Goal: Task Accomplishment & Management: Manage account settings

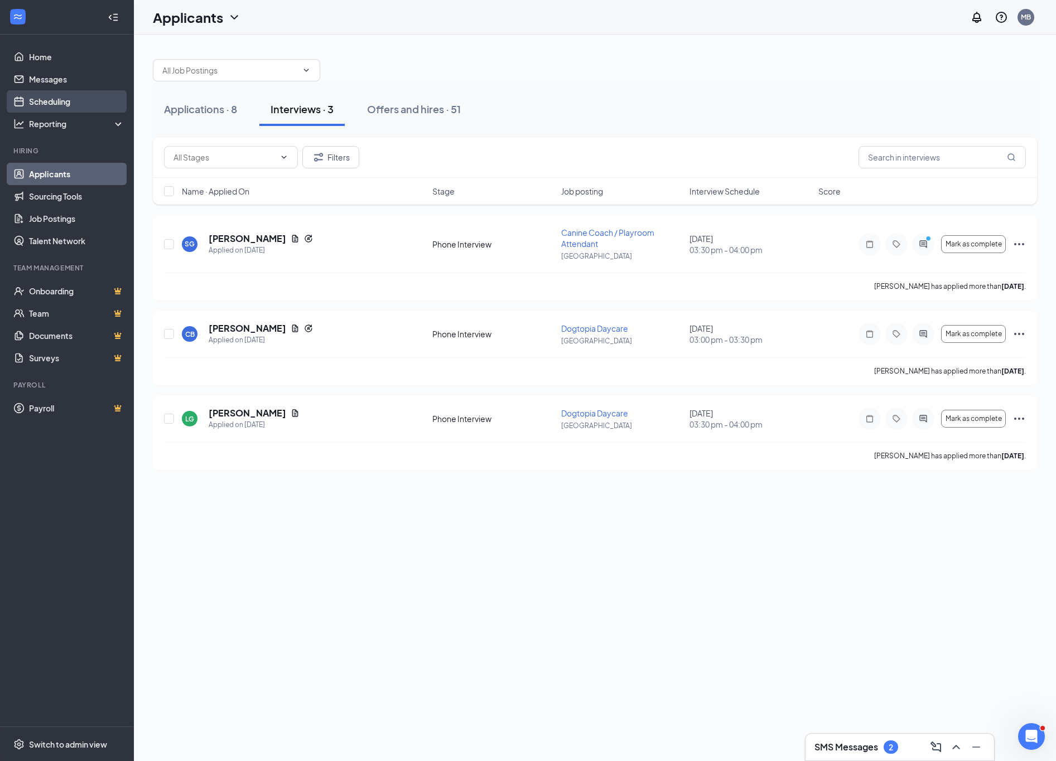
click at [51, 97] on link "Scheduling" at bounding box center [76, 101] width 95 height 22
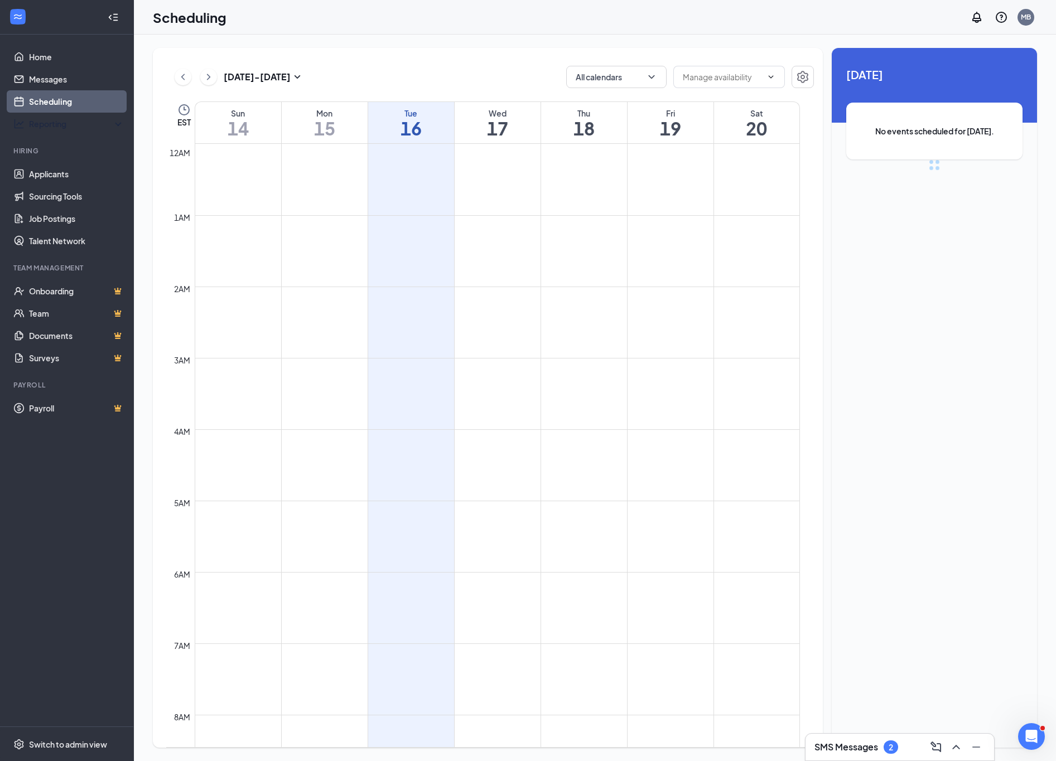
scroll to position [548, 0]
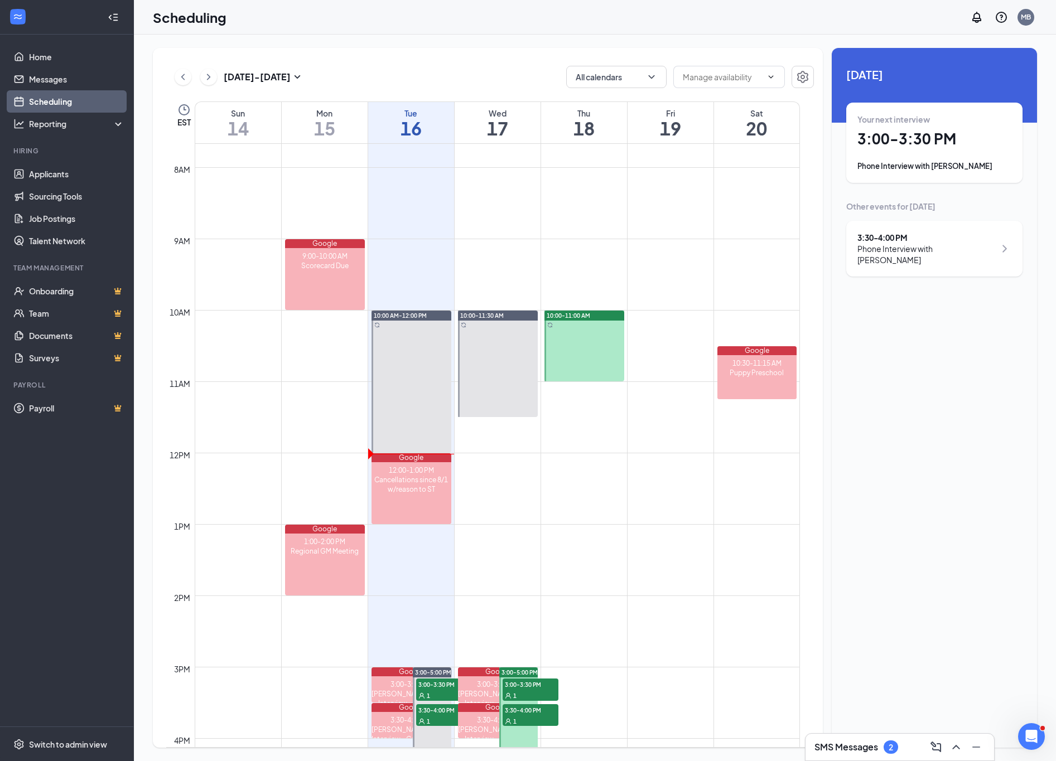
click at [887, 144] on h1 "3:00 - 3:30 PM" at bounding box center [934, 138] width 154 height 19
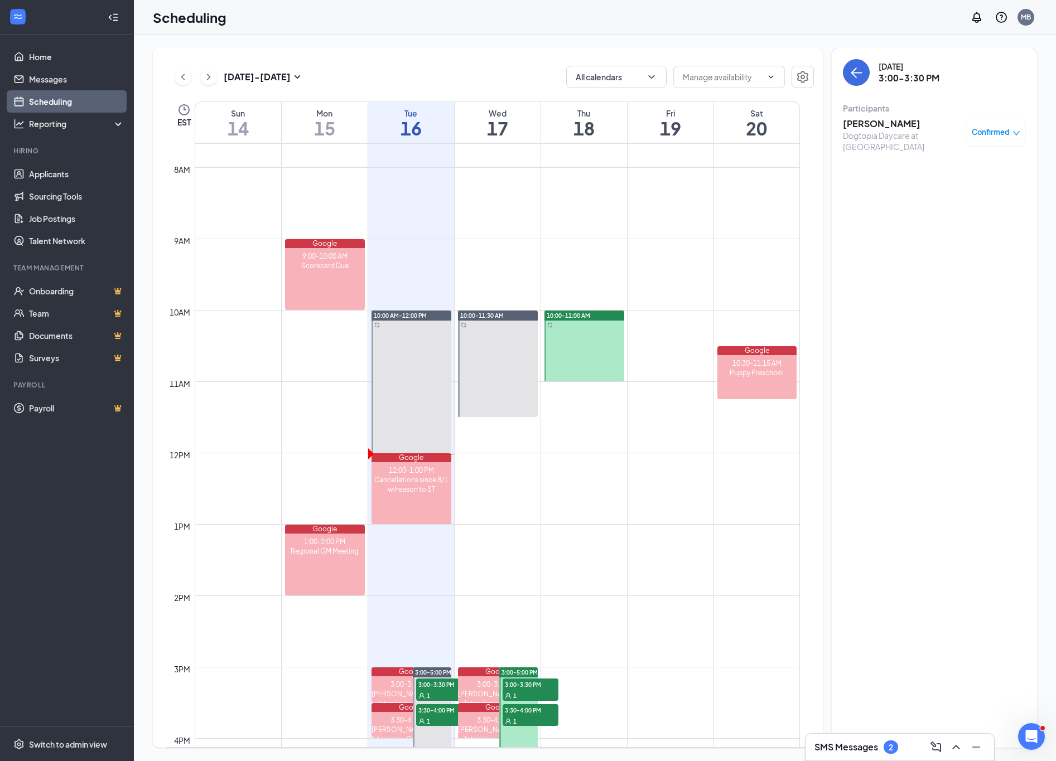
click at [1014, 136] on icon "down" at bounding box center [1016, 133] width 8 height 8
click at [949, 231] on span "Cancel" at bounding box center [945, 225] width 26 height 12
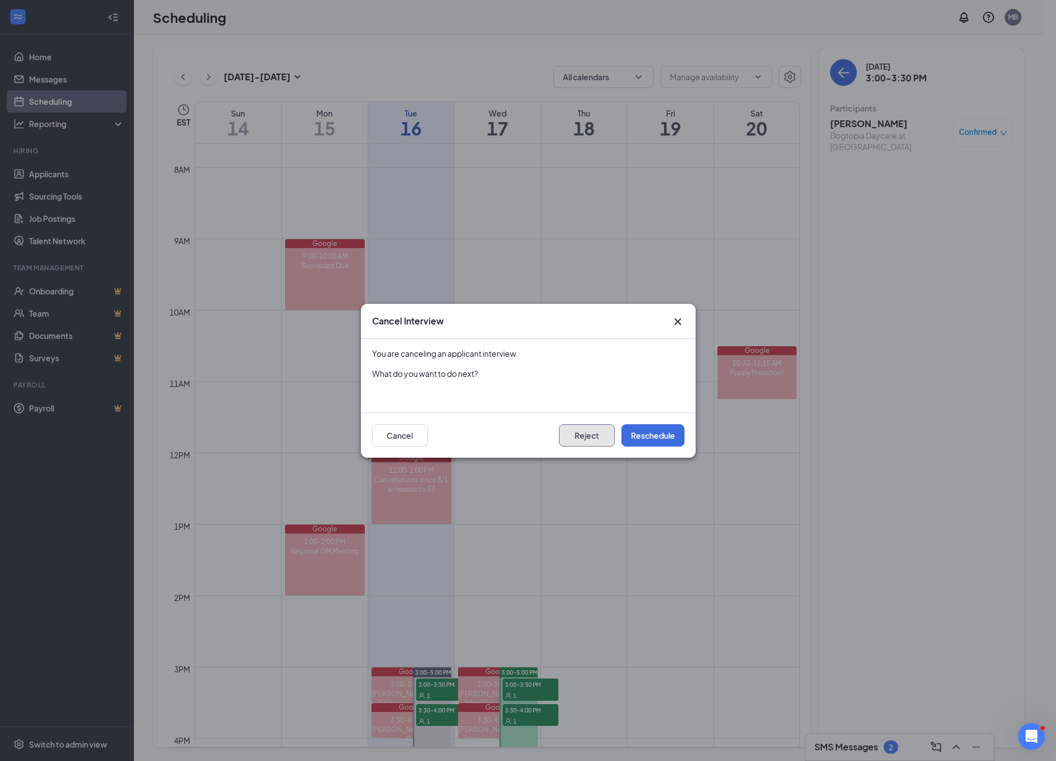
click at [576, 432] on button "Reject" at bounding box center [587, 435] width 56 height 22
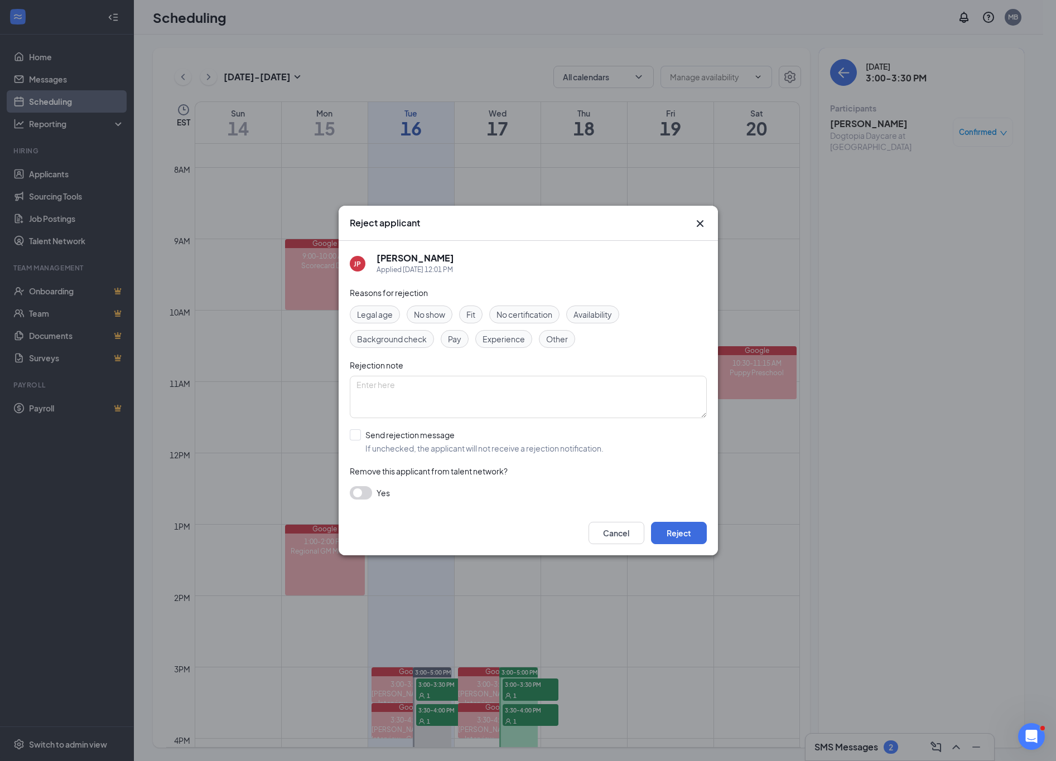
click at [353, 494] on button "button" at bounding box center [361, 492] width 22 height 13
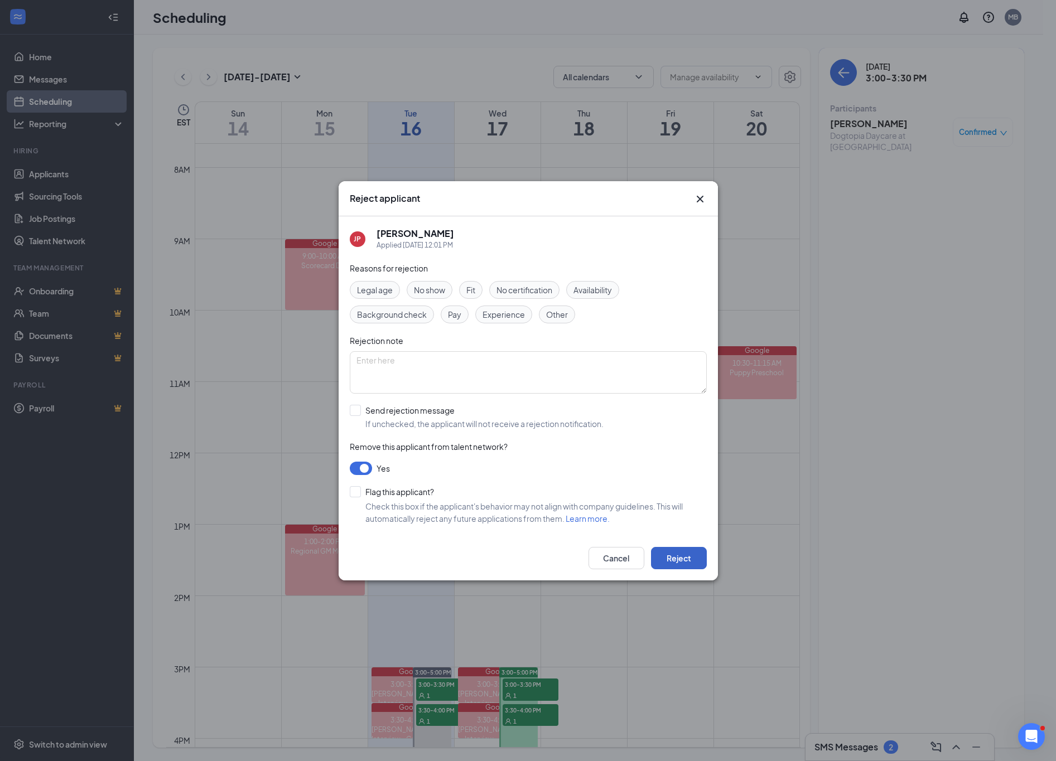
click at [686, 559] on button "Reject" at bounding box center [679, 558] width 56 height 22
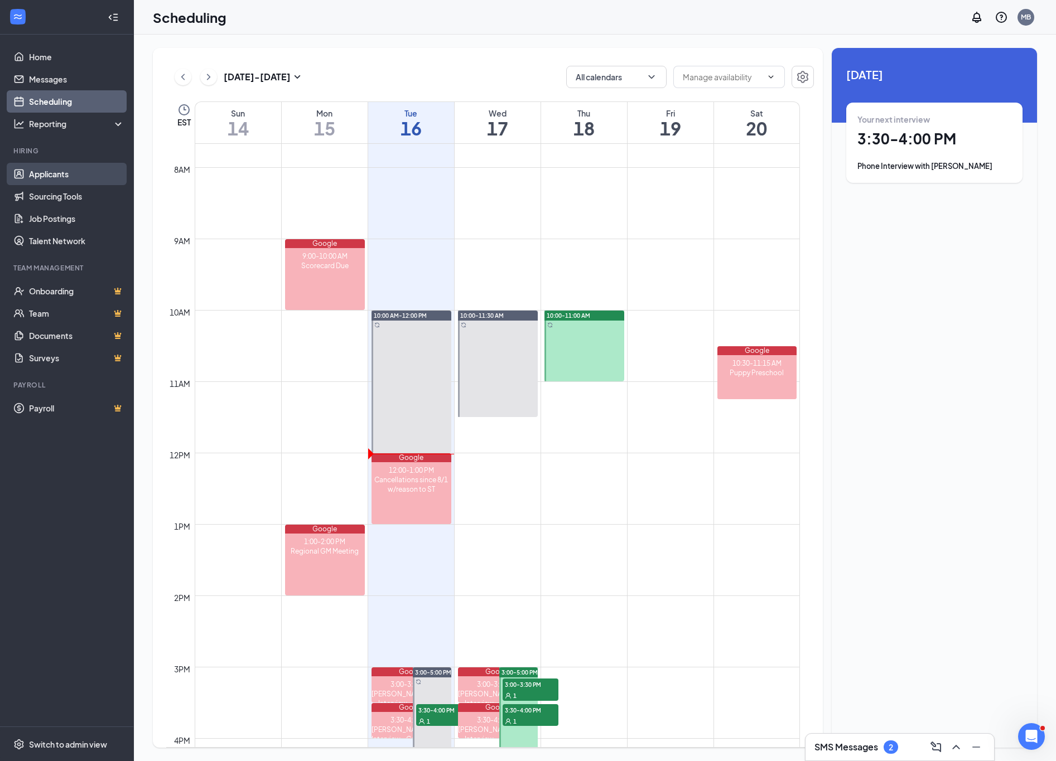
click at [57, 165] on link "Applicants" at bounding box center [76, 174] width 95 height 22
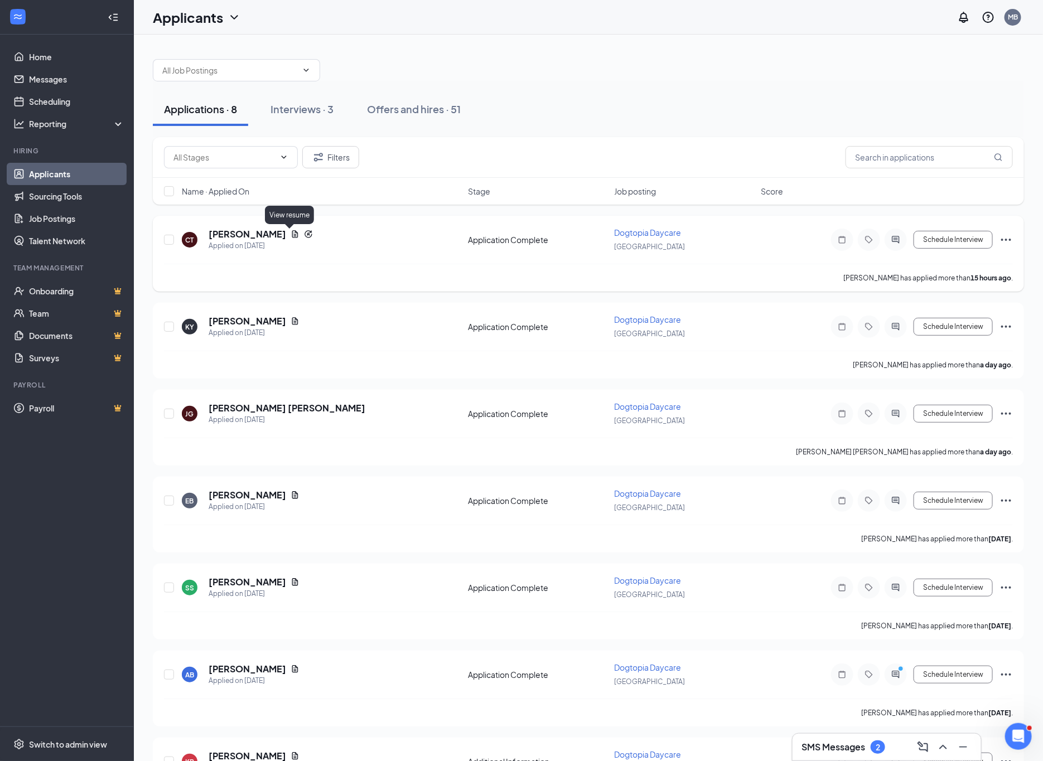
click at [291, 238] on icon "Document" at bounding box center [295, 234] width 9 height 9
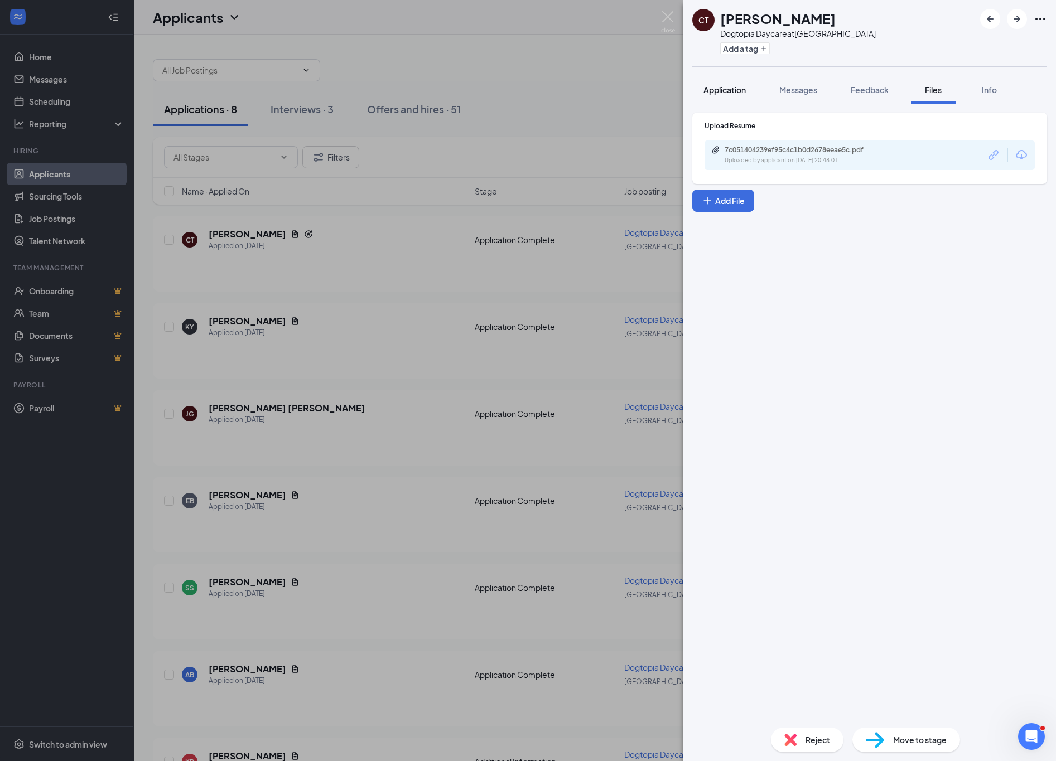
click at [732, 89] on span "Application" at bounding box center [724, 90] width 42 height 10
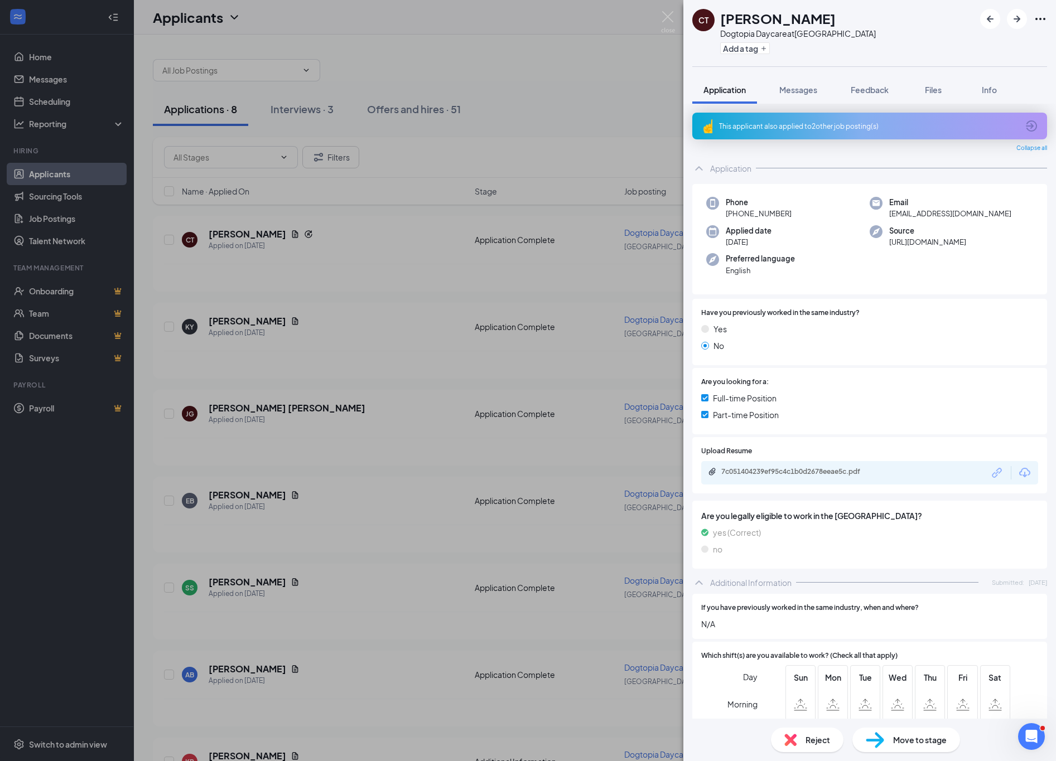
click at [799, 734] on div "Reject" at bounding box center [807, 740] width 72 height 25
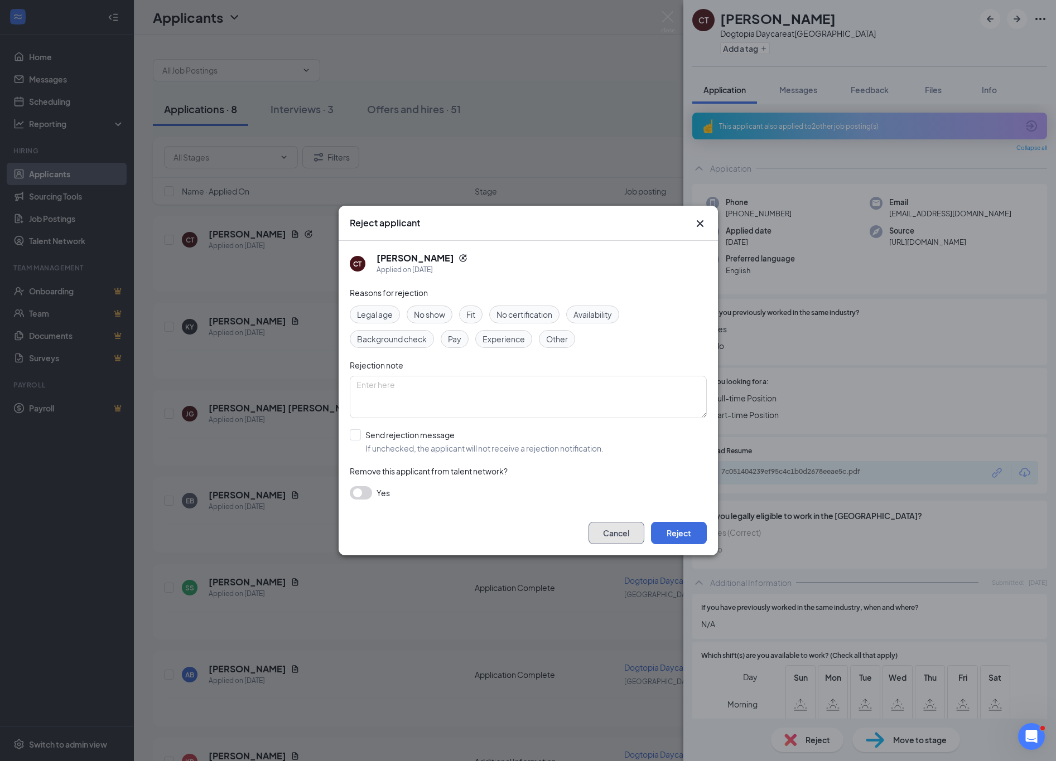
click at [618, 525] on button "Cancel" at bounding box center [616, 533] width 56 height 22
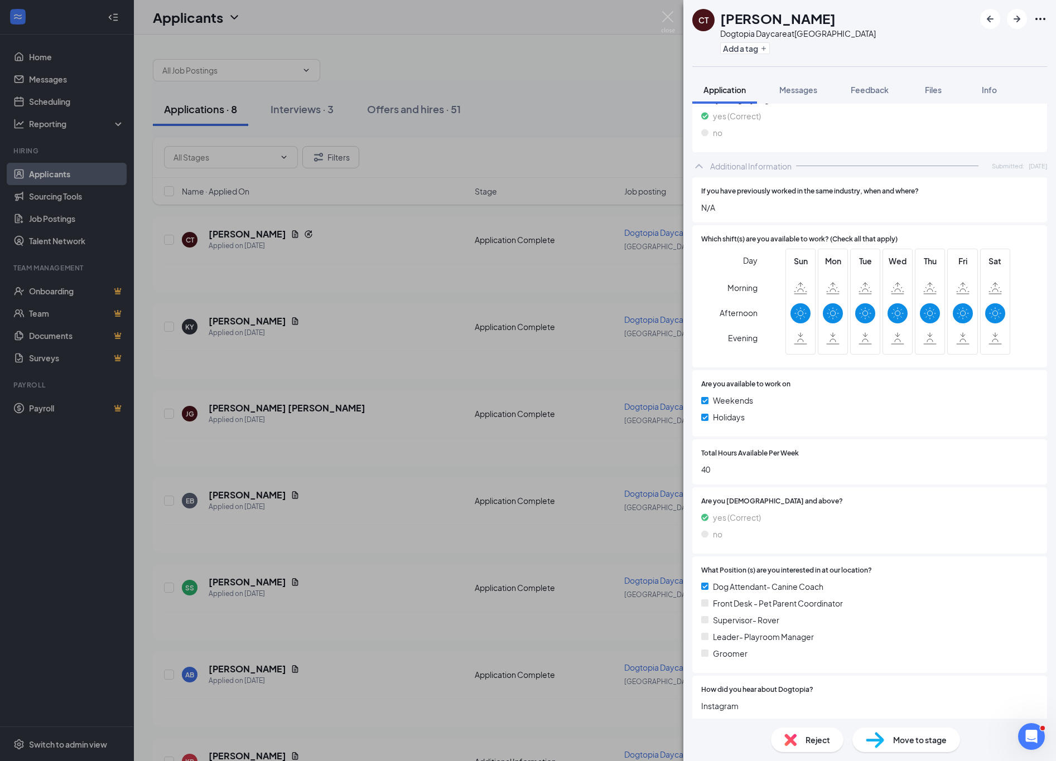
scroll to position [251, 0]
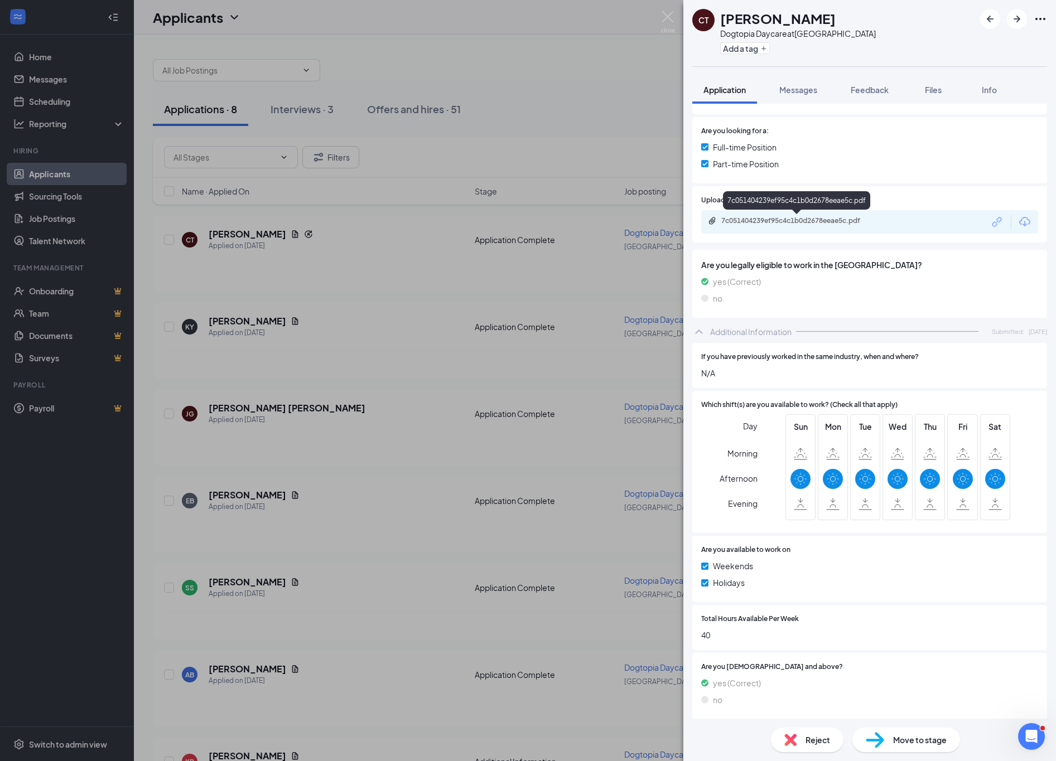
click at [780, 226] on div "7c051404239ef95c4c1b0d2678eeae5c.pdf" at bounding box center [798, 221] width 181 height 11
click at [795, 735] on img at bounding box center [790, 740] width 12 height 12
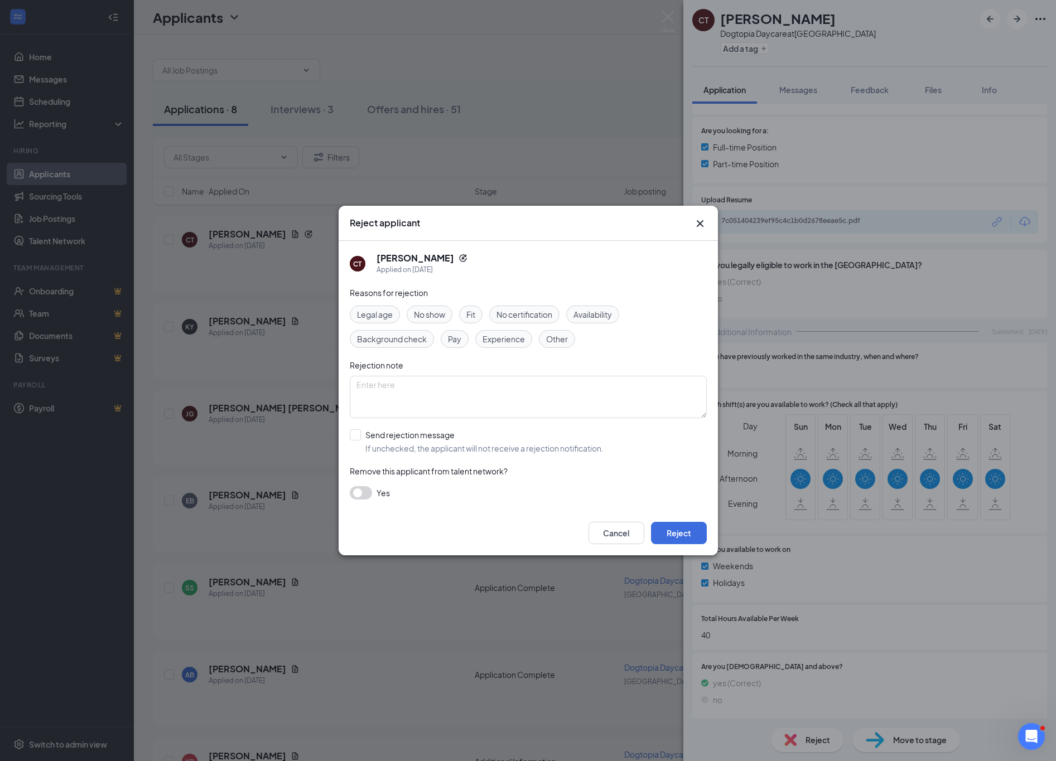
drag, startPoint x: 359, startPoint y: 438, endPoint x: 376, endPoint y: 448, distance: 20.5
click at [358, 438] on input "Send rejection message If unchecked, the applicant will not receive a rejection…" at bounding box center [477, 441] width 254 height 25
checkbox input "true"
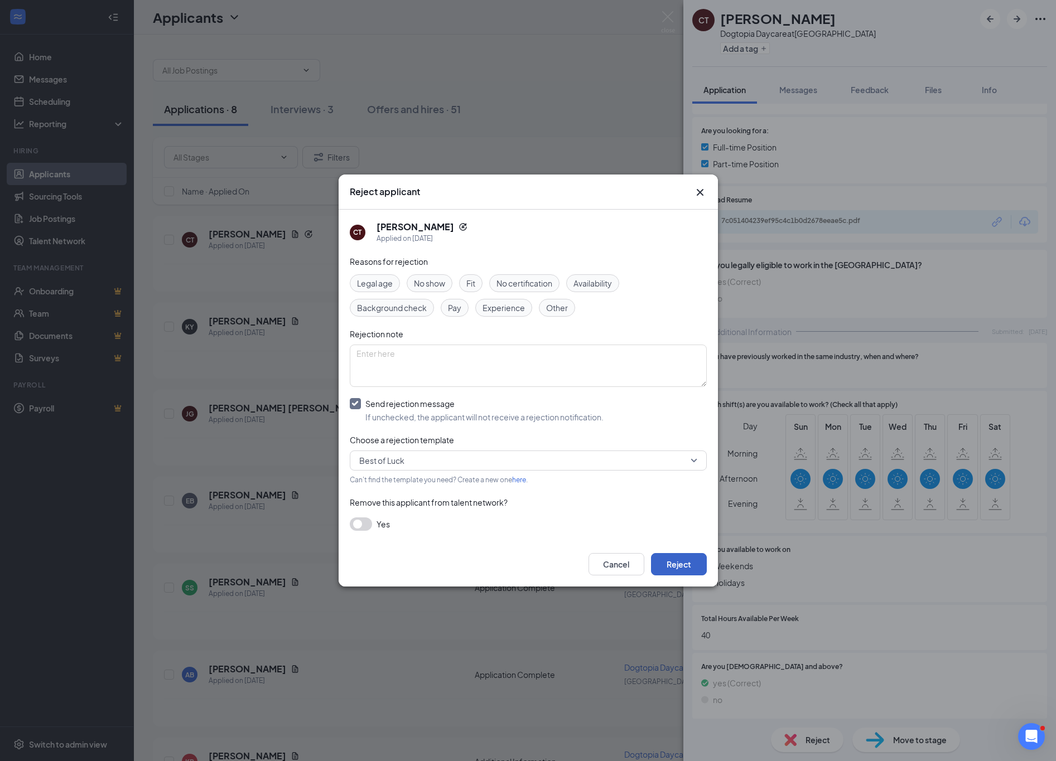
click at [697, 561] on button "Reject" at bounding box center [679, 564] width 56 height 22
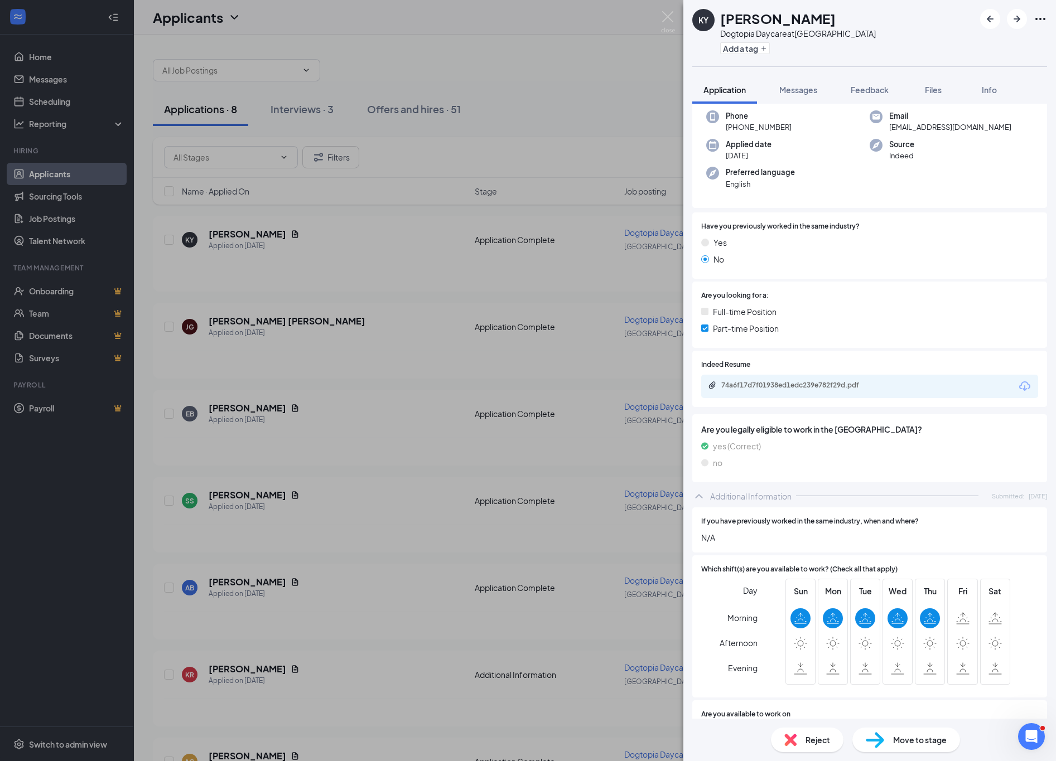
scroll to position [167, 0]
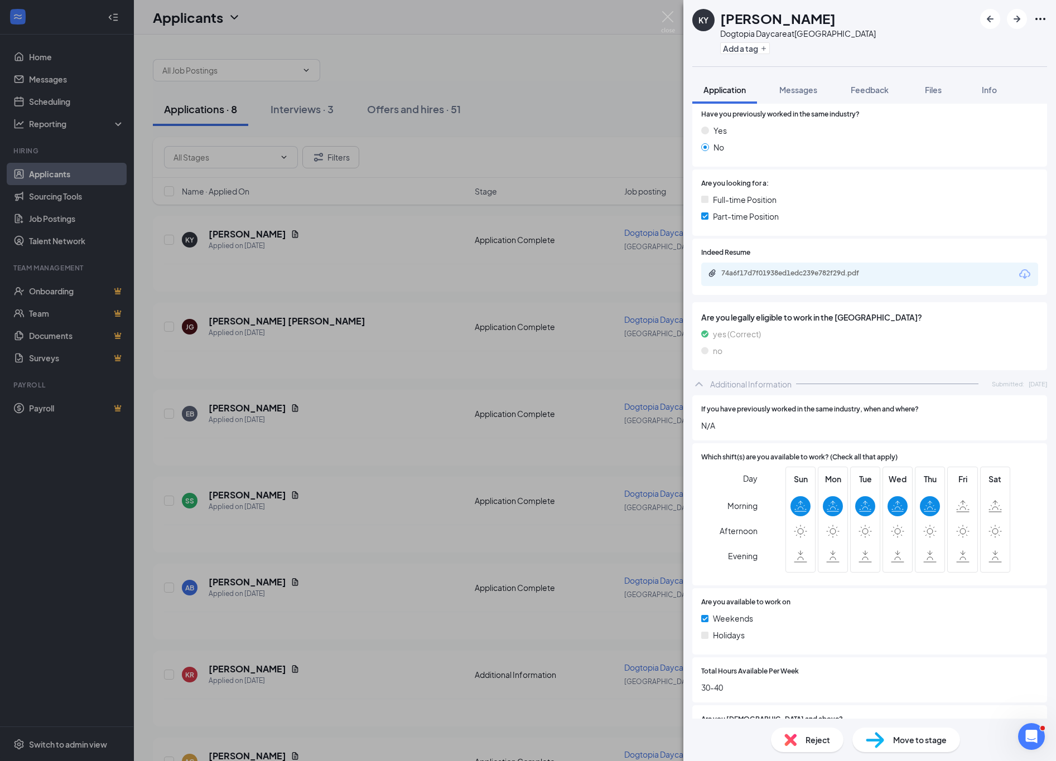
click at [812, 739] on span "Reject" at bounding box center [817, 740] width 25 height 12
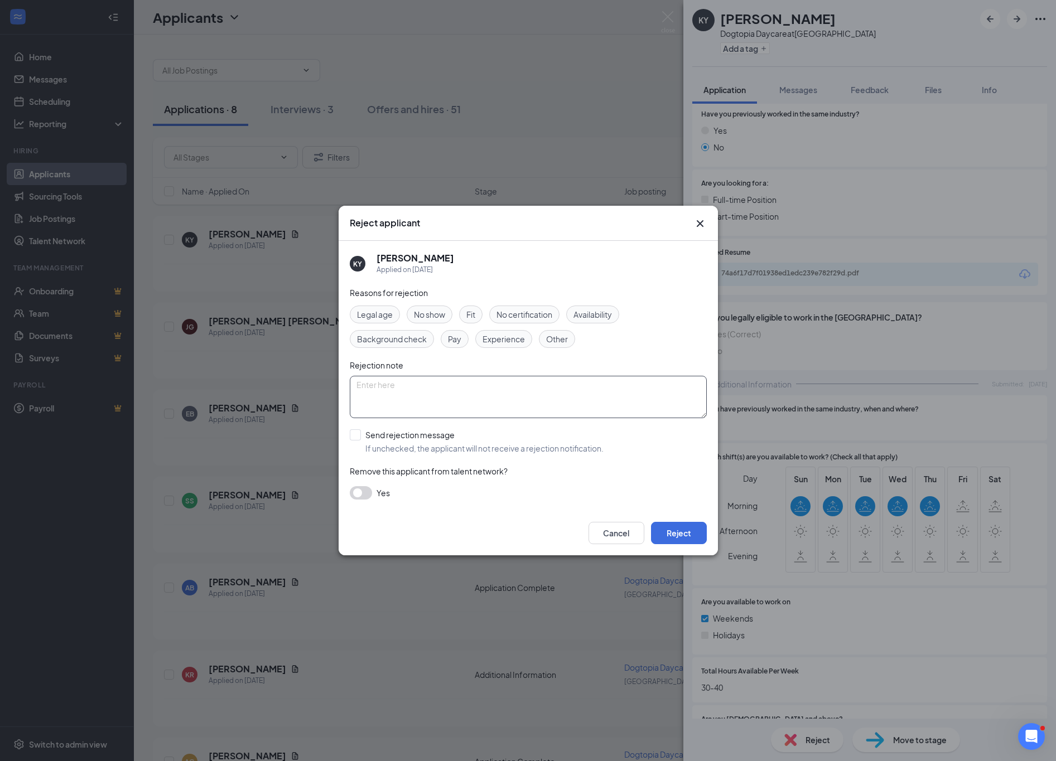
drag, startPoint x: 601, startPoint y: 315, endPoint x: 543, endPoint y: 390, distance: 94.9
click at [602, 315] on span "Availability" at bounding box center [592, 314] width 38 height 12
click at [360, 437] on input "Send rejection message If unchecked, the applicant will not receive a rejection…" at bounding box center [477, 441] width 254 height 25
checkbox input "true"
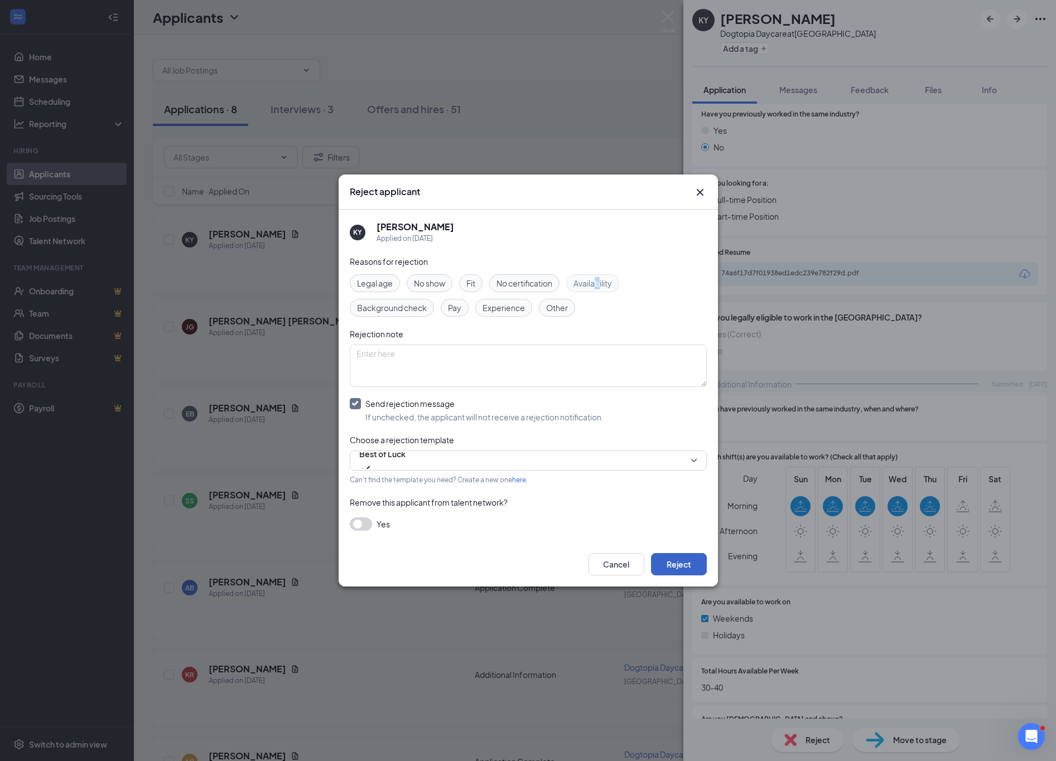
click at [691, 571] on button "Reject" at bounding box center [679, 564] width 56 height 22
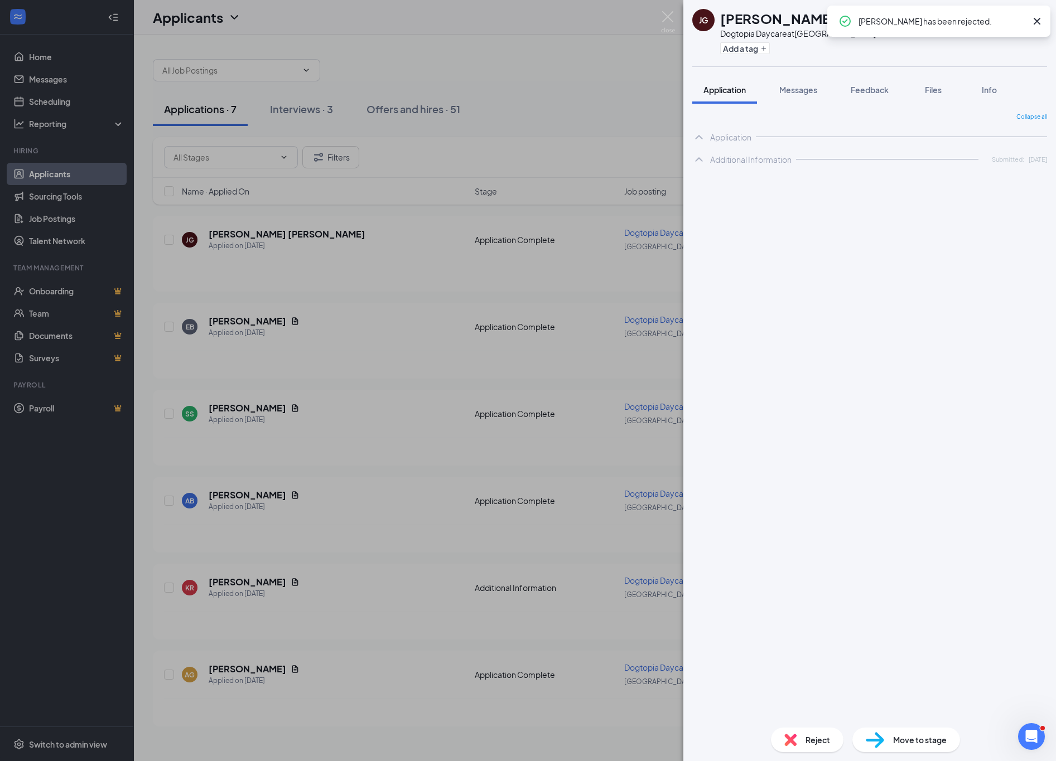
click at [804, 738] on div "Reject" at bounding box center [807, 740] width 72 height 25
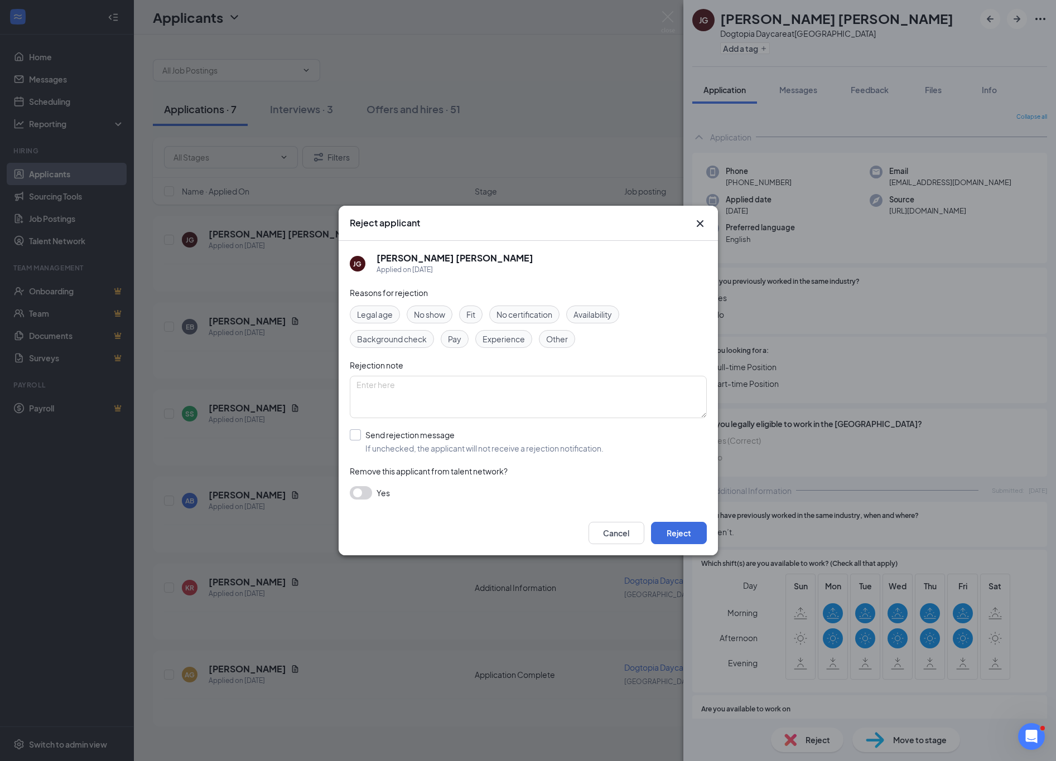
click at [355, 439] on input "Send rejection message If unchecked, the applicant will not receive a rejection…" at bounding box center [477, 441] width 254 height 25
checkbox input "true"
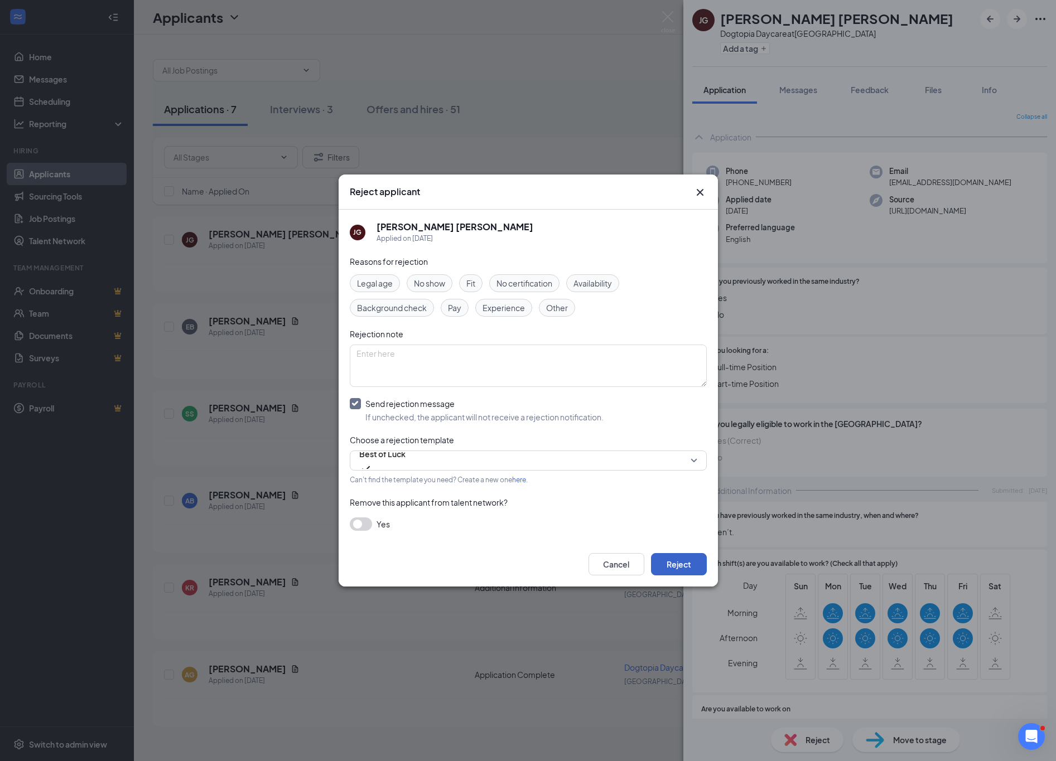
click at [688, 559] on button "Reject" at bounding box center [679, 564] width 56 height 22
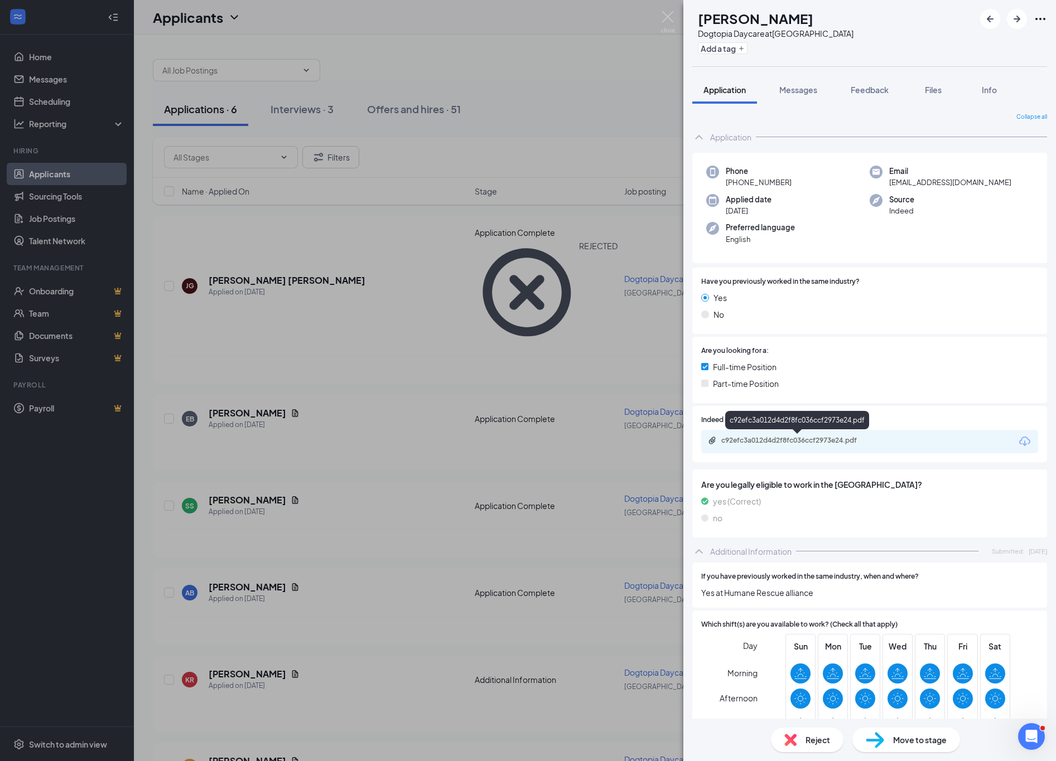
click at [772, 441] on div "c92efc3a012d4d2f8fc036ccf2973e24.pdf" at bounding box center [799, 440] width 156 height 9
click at [881, 743] on img at bounding box center [875, 740] width 18 height 16
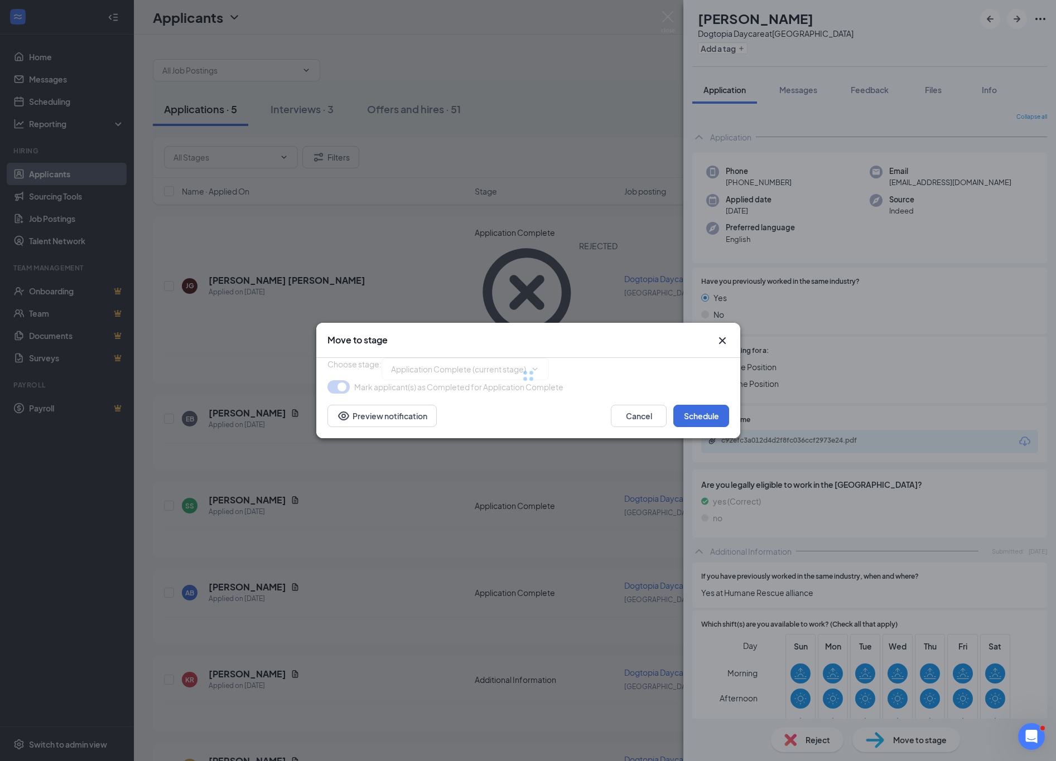
type input "Phone Interview (next stage)"
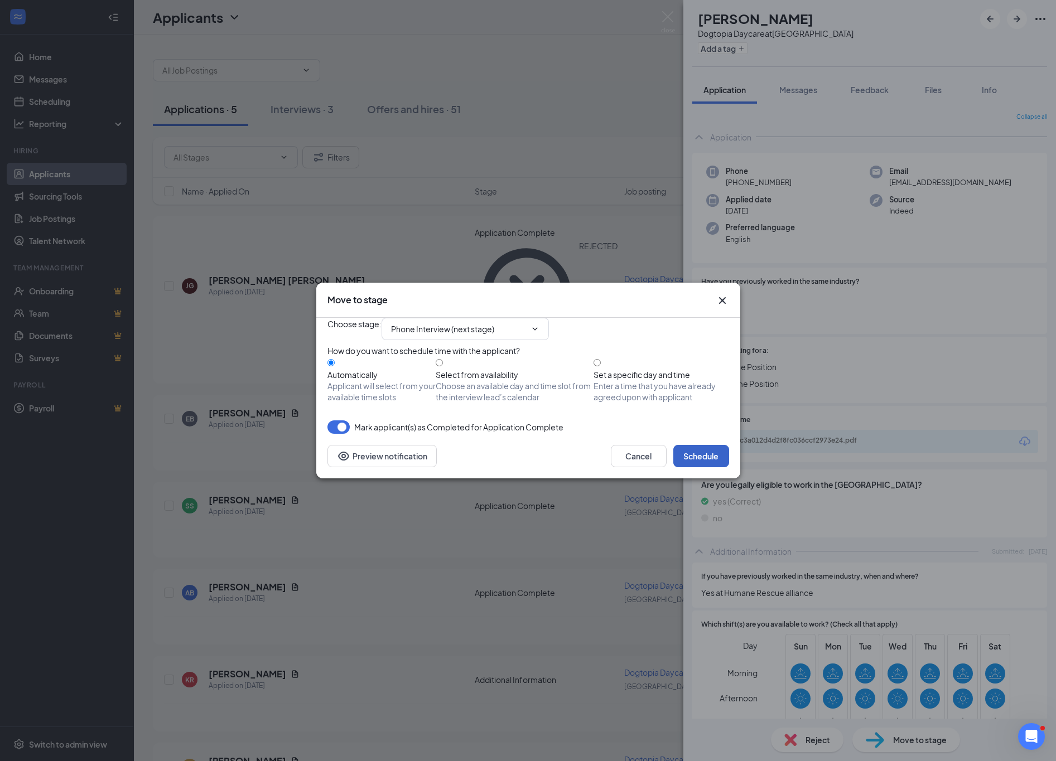
click at [710, 467] on button "Schedule" at bounding box center [701, 456] width 56 height 22
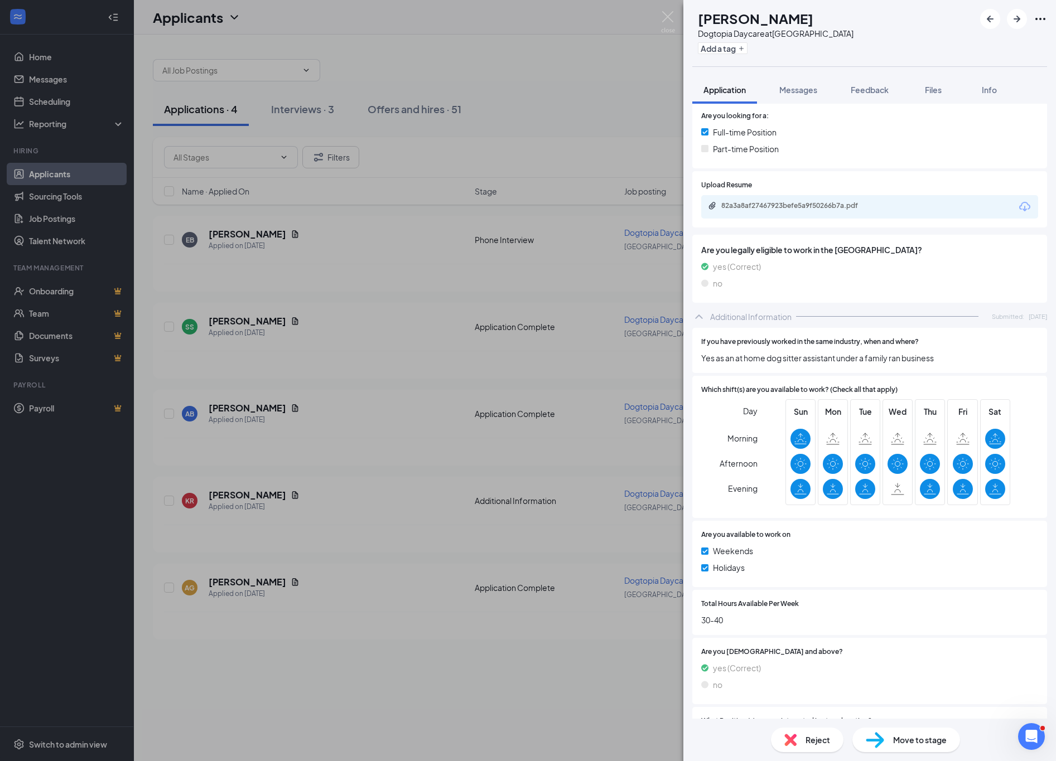
scroll to position [167, 0]
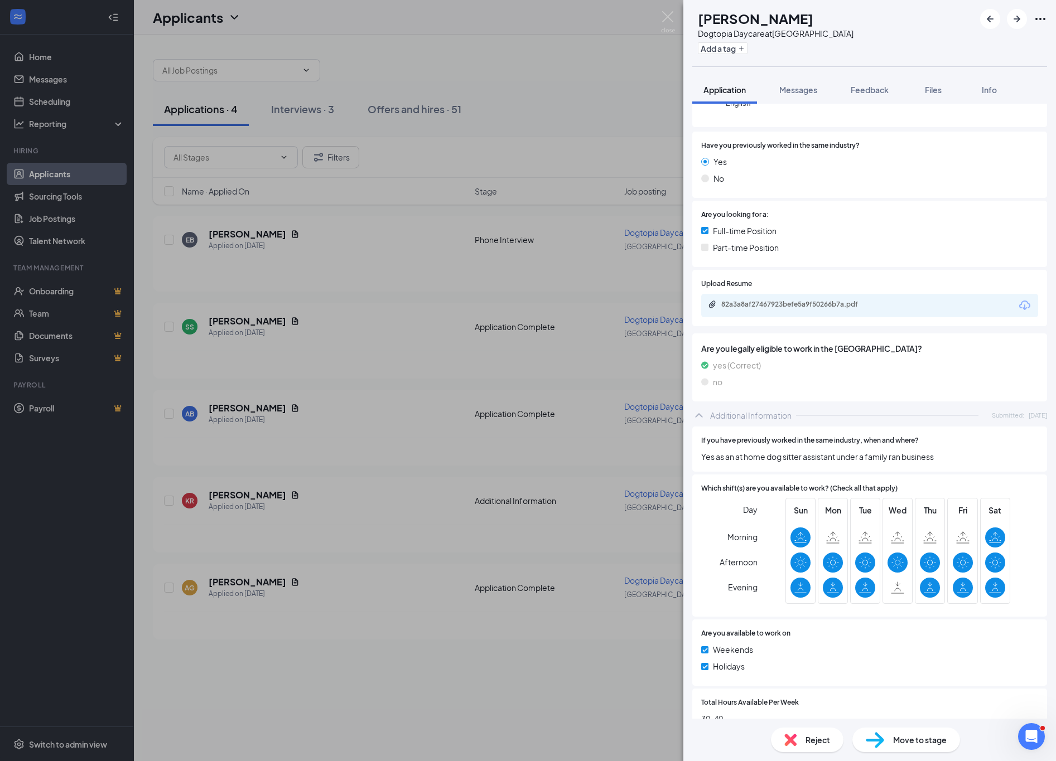
click at [790, 313] on div "82a3a8af27467923befe5a9f50266b7a.pdf" at bounding box center [869, 305] width 337 height 23
click at [788, 305] on div "82a3a8af27467923befe5a9f50266b7a.pdf" at bounding box center [799, 304] width 156 height 9
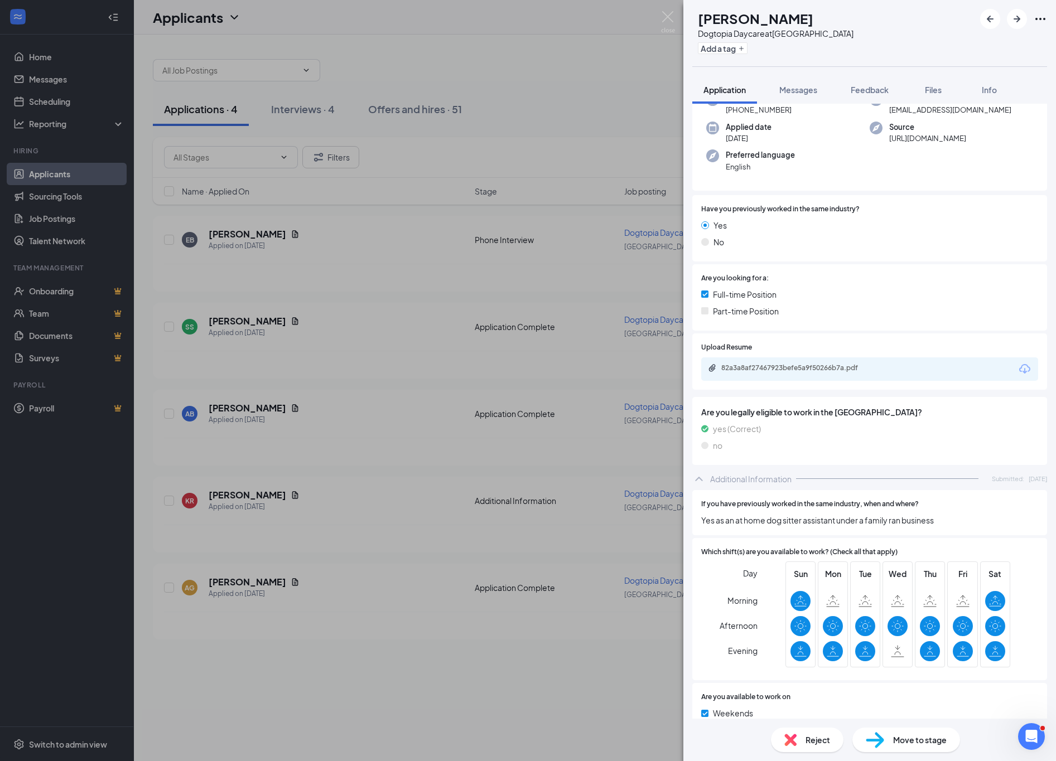
scroll to position [0, 0]
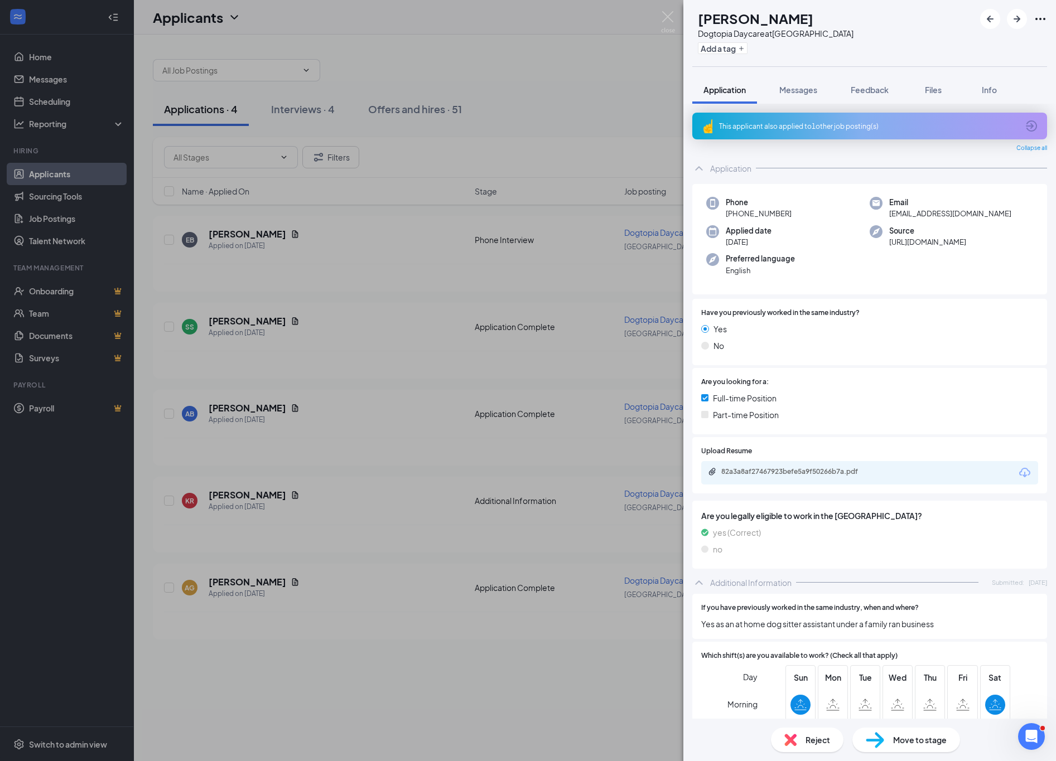
click at [887, 740] on div "Move to stage" at bounding box center [906, 740] width 108 height 25
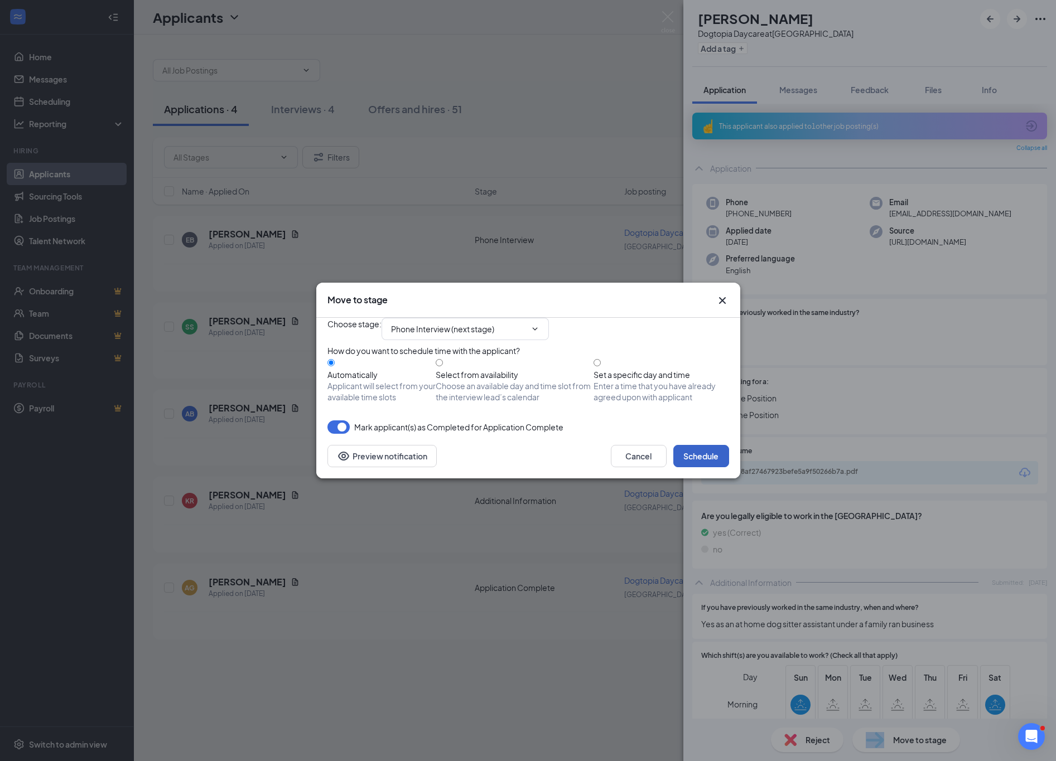
click at [709, 467] on button "Schedule" at bounding box center [701, 456] width 56 height 22
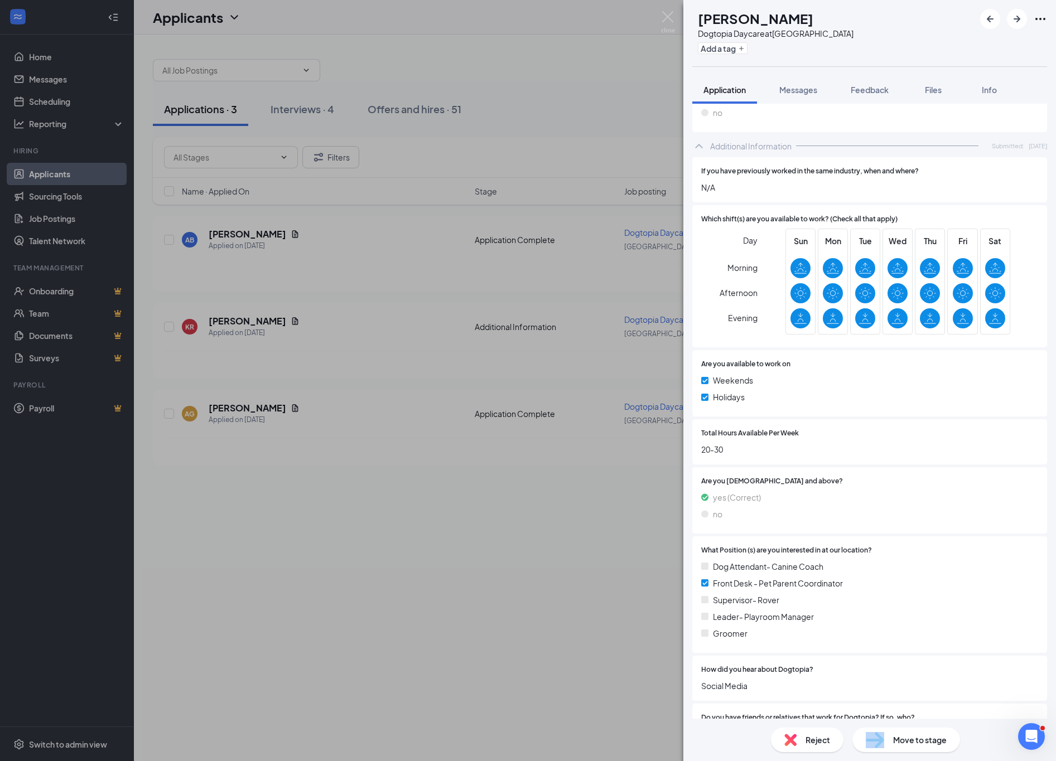
scroll to position [418, 0]
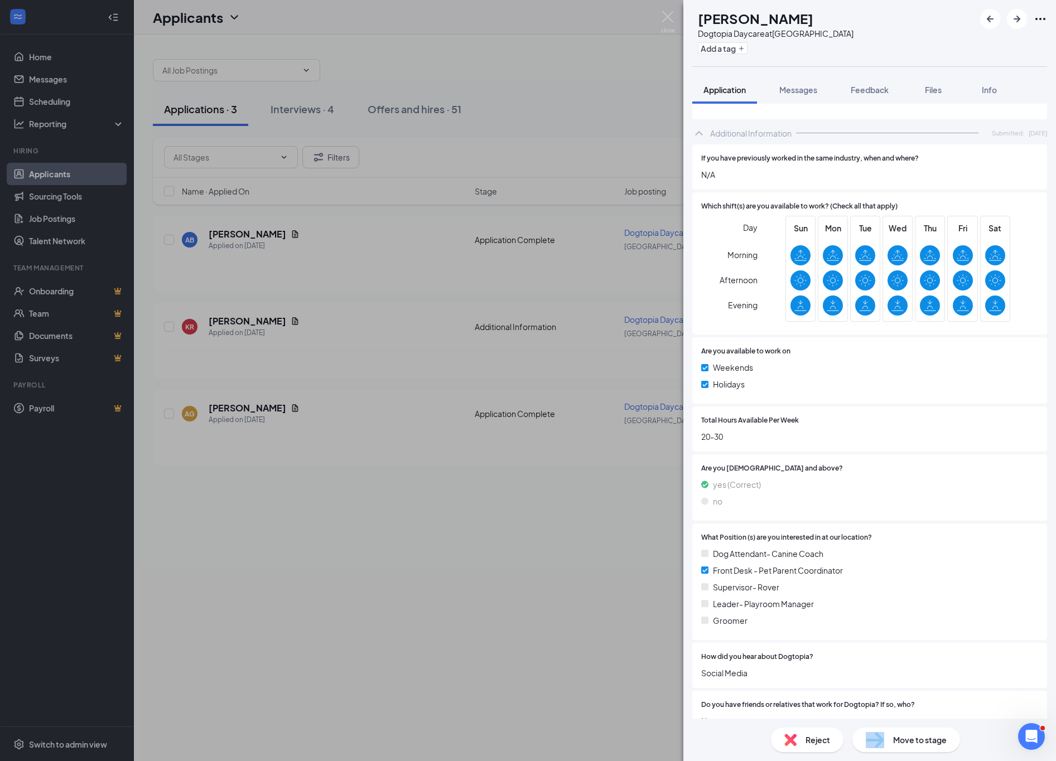
click at [789, 738] on img at bounding box center [790, 740] width 12 height 12
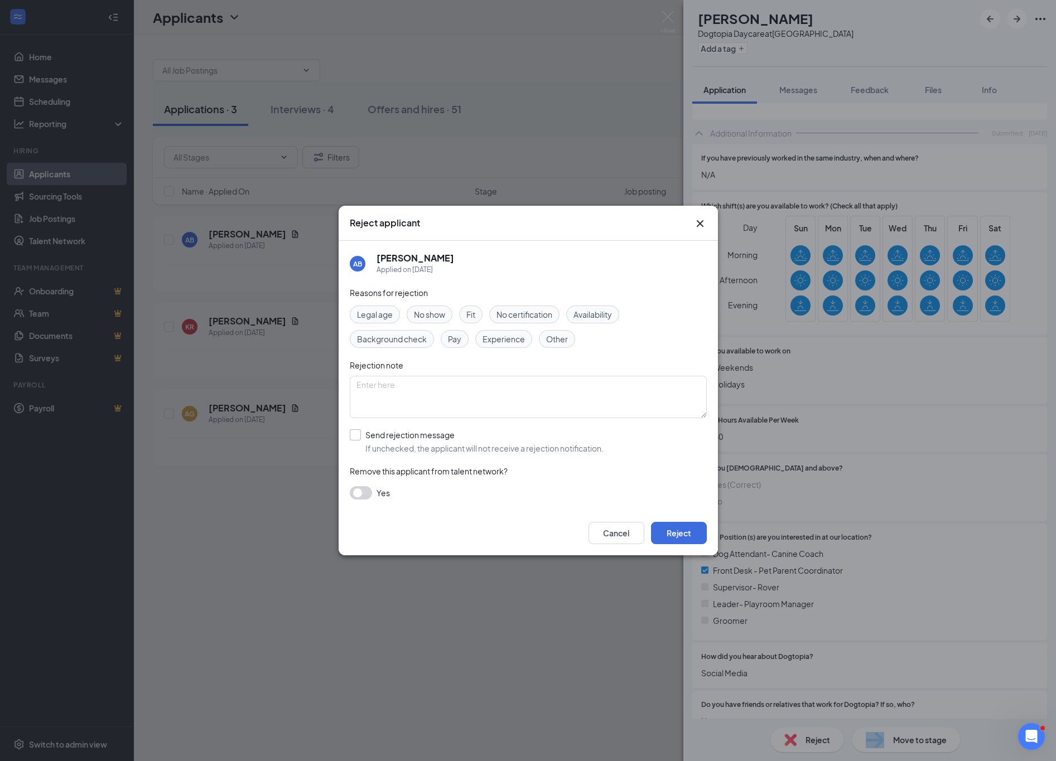
click at [360, 435] on input "Send rejection message If unchecked, the applicant will not receive a rejection…" at bounding box center [477, 441] width 254 height 25
checkbox input "true"
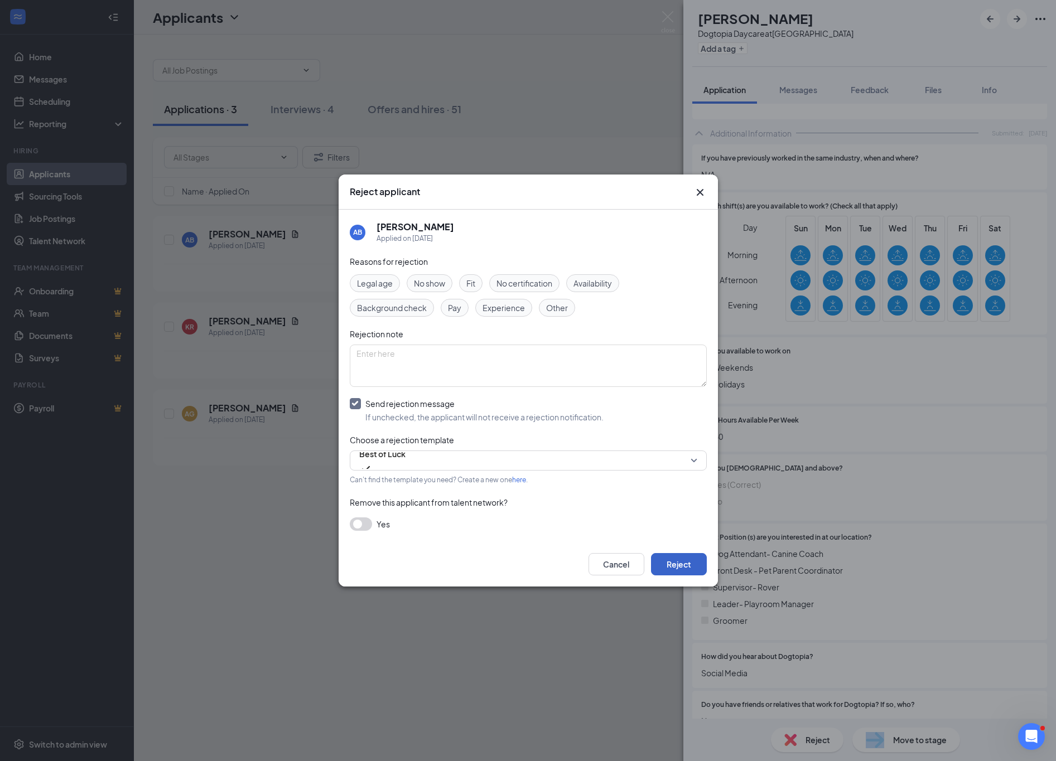
click at [674, 568] on button "Reject" at bounding box center [679, 564] width 56 height 22
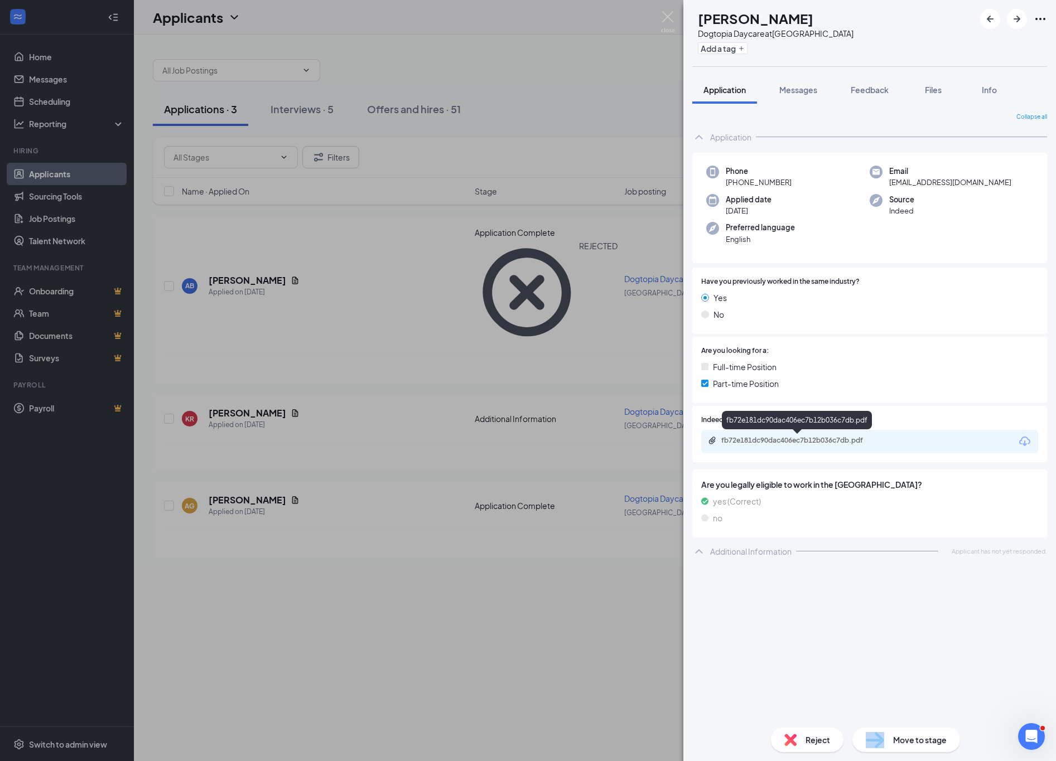
click at [799, 441] on div "fb72e181dc90dac406ec7b12b036c7db.pdf" at bounding box center [799, 440] width 156 height 9
click at [796, 740] on img at bounding box center [790, 740] width 12 height 12
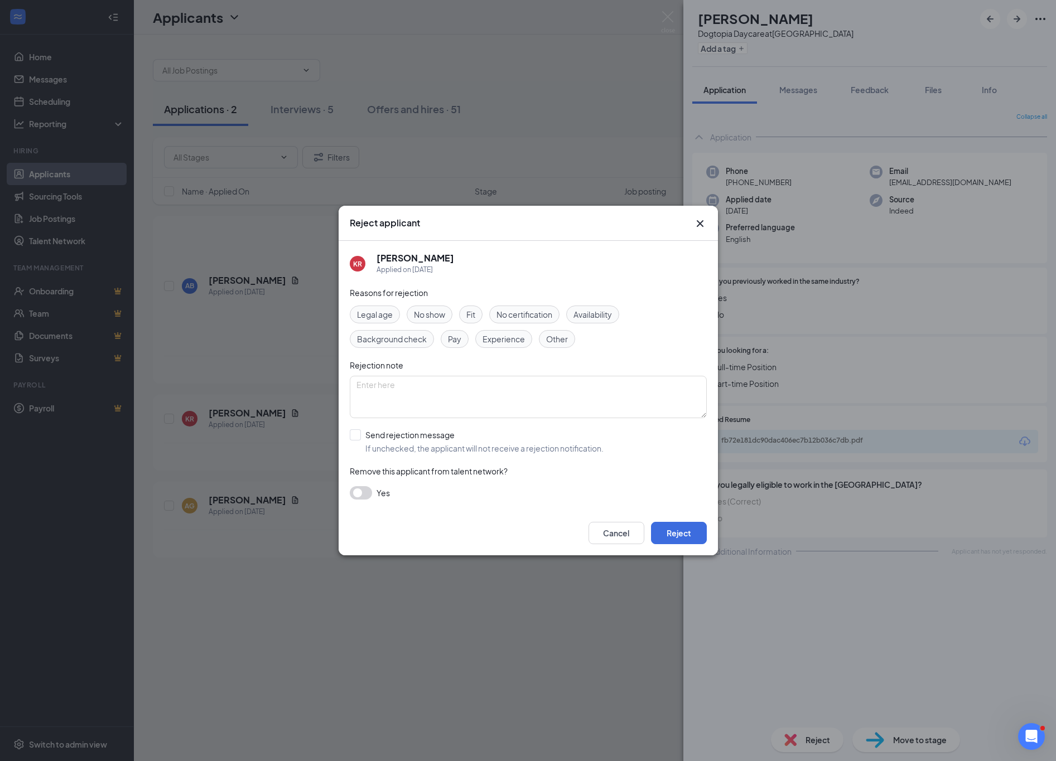
click at [592, 310] on span "Availability" at bounding box center [592, 314] width 38 height 12
drag, startPoint x: 596, startPoint y: 298, endPoint x: 594, endPoint y: 310, distance: 11.8
click at [594, 306] on div "Reasons for rejection Legal age No show Fit No certification Availability Backg…" at bounding box center [528, 399] width 357 height 224
click at [594, 313] on span "Availability" at bounding box center [592, 314] width 38 height 12
click at [360, 437] on input "Send rejection message If unchecked, the applicant will not receive a rejection…" at bounding box center [477, 441] width 254 height 25
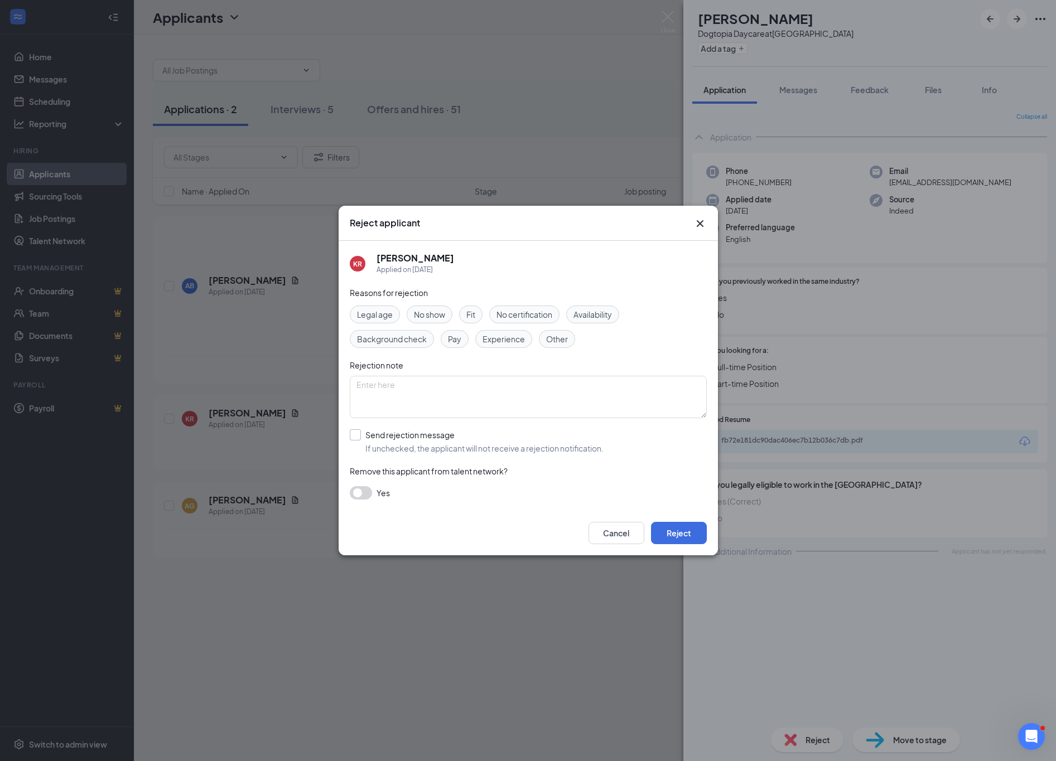
checkbox input "true"
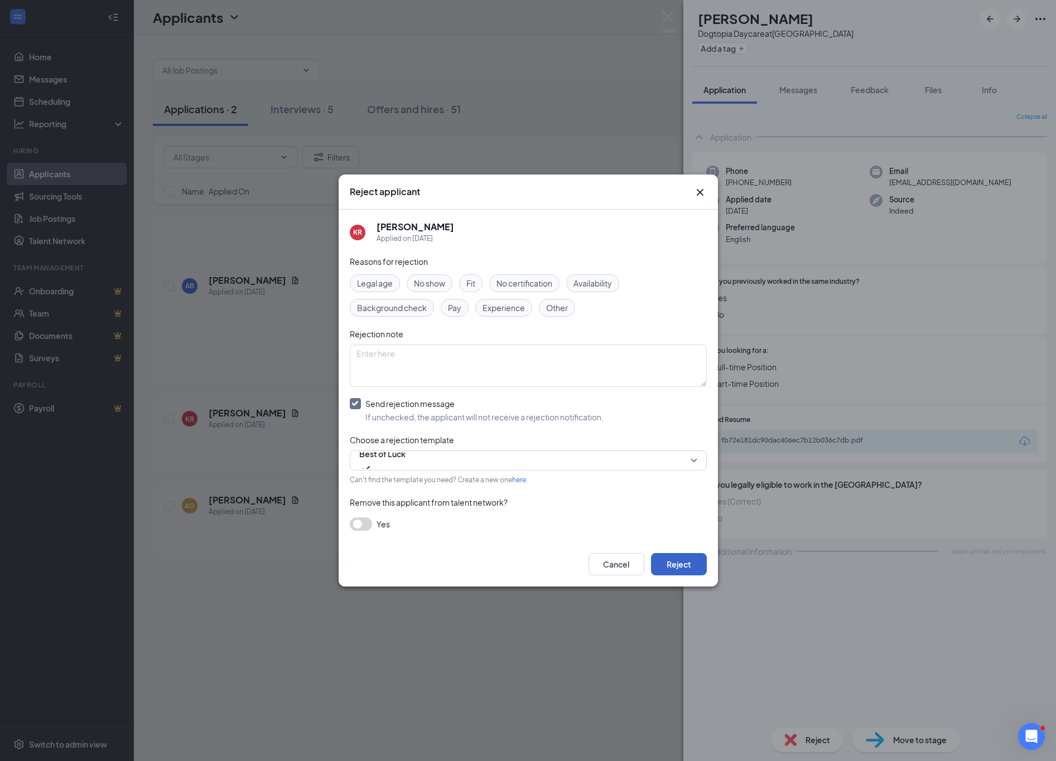
click at [664, 554] on button "Reject" at bounding box center [679, 564] width 56 height 22
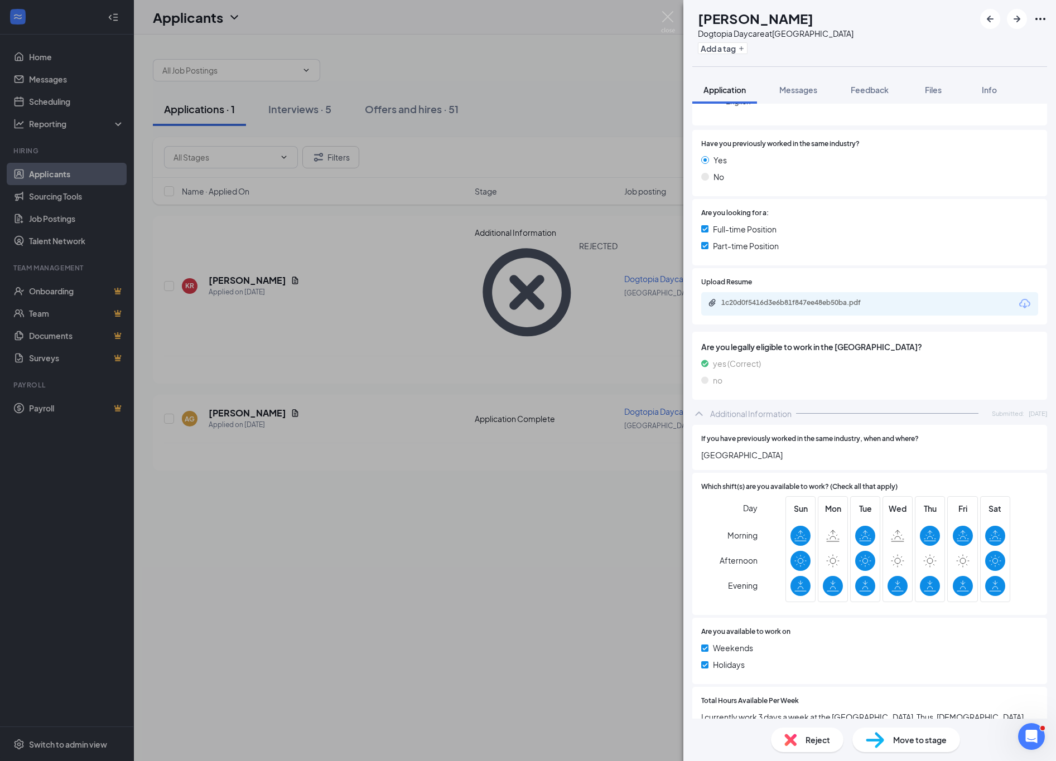
scroll to position [84, 0]
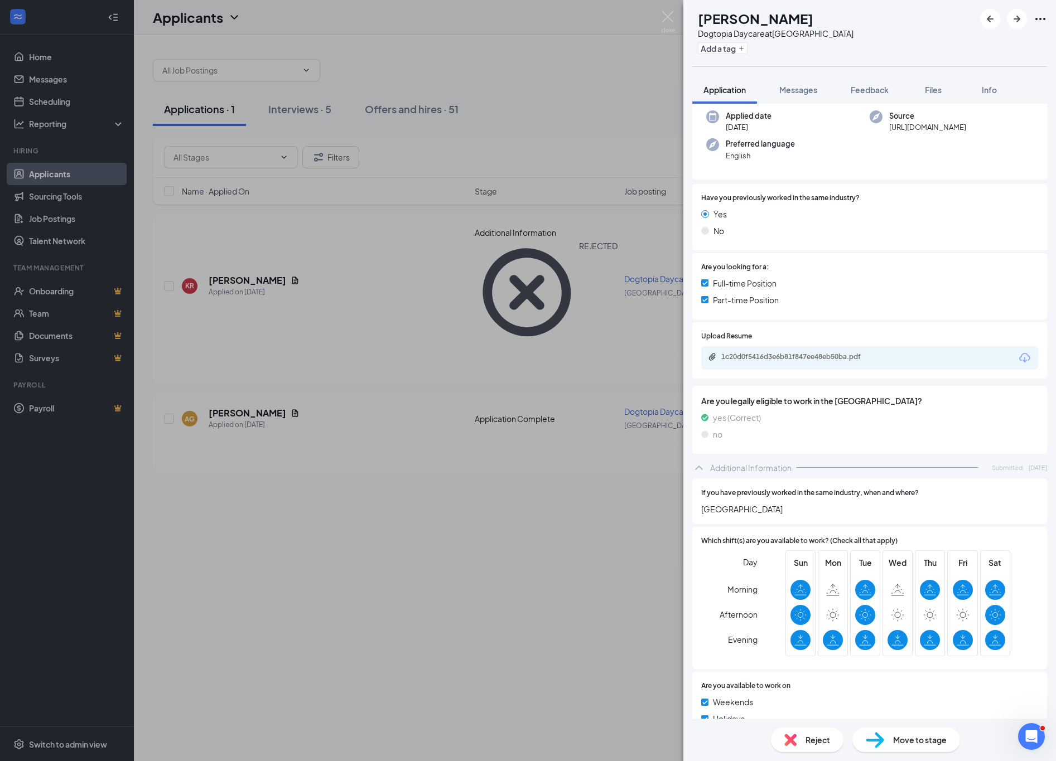
click at [912, 740] on span "Move to stage" at bounding box center [920, 740] width 54 height 12
type input "Phone Interview (next stage)"
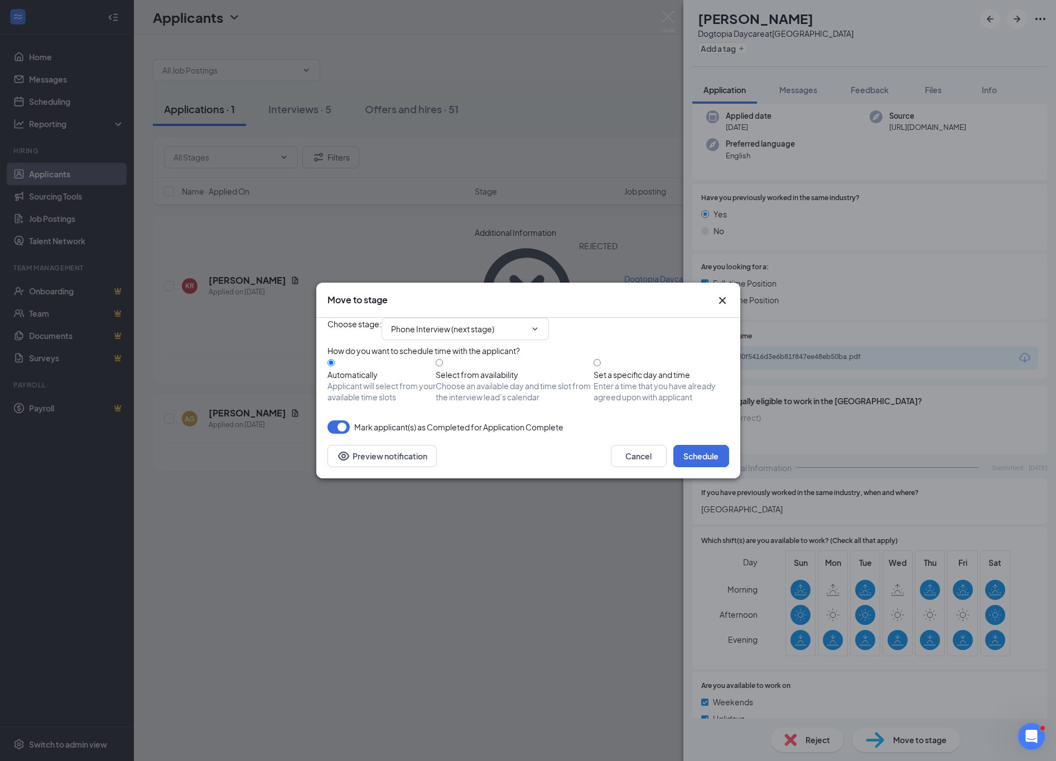
click at [688, 478] on div "Cancel Schedule Preview notification" at bounding box center [528, 456] width 424 height 45
click at [693, 467] on button "Schedule" at bounding box center [701, 456] width 56 height 22
